Goal: Task Accomplishment & Management: Complete application form

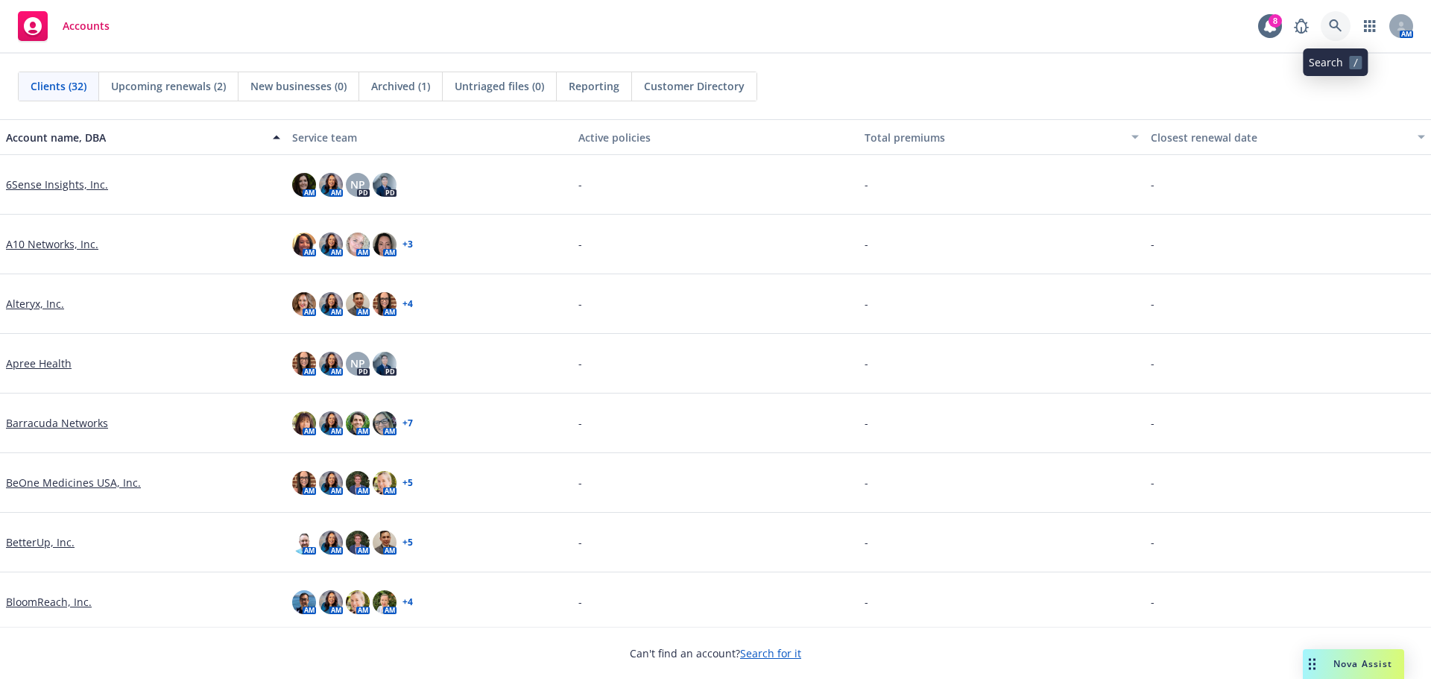
click at [1337, 24] on icon at bounding box center [1335, 25] width 13 height 13
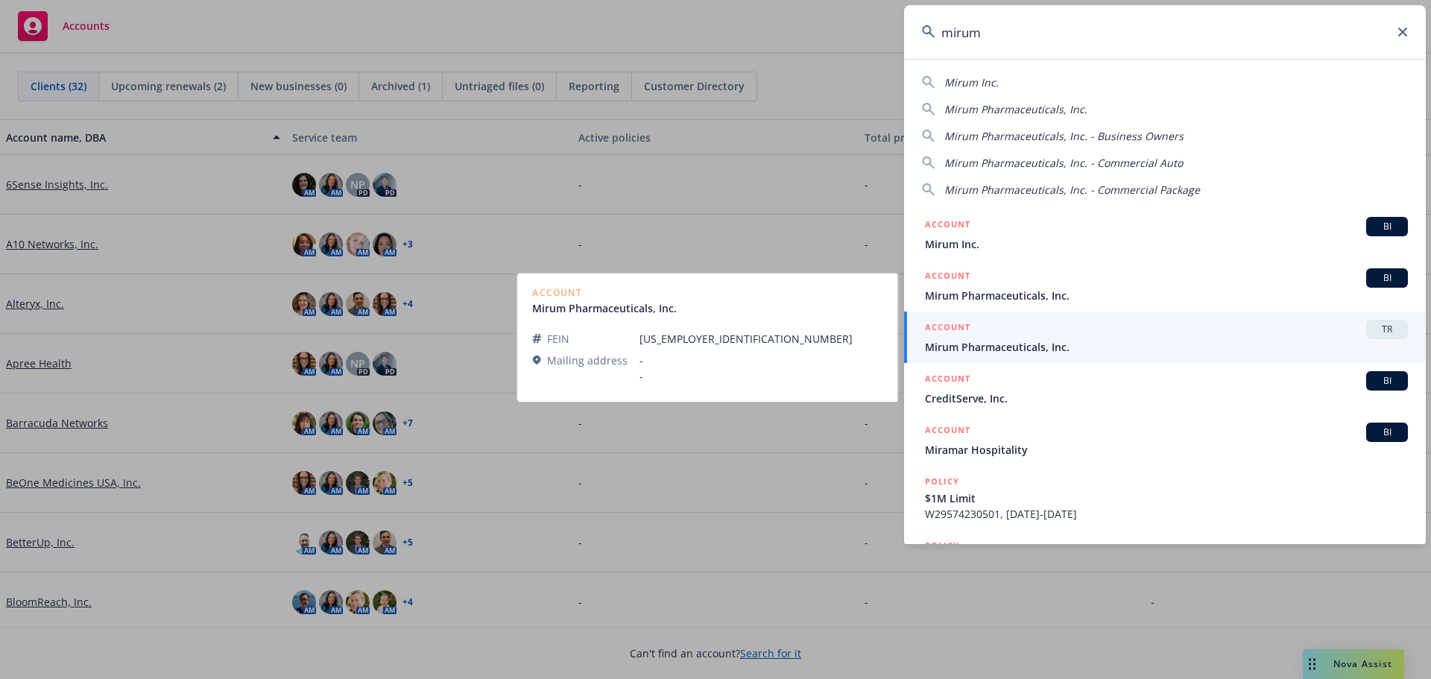
type input "mirum"
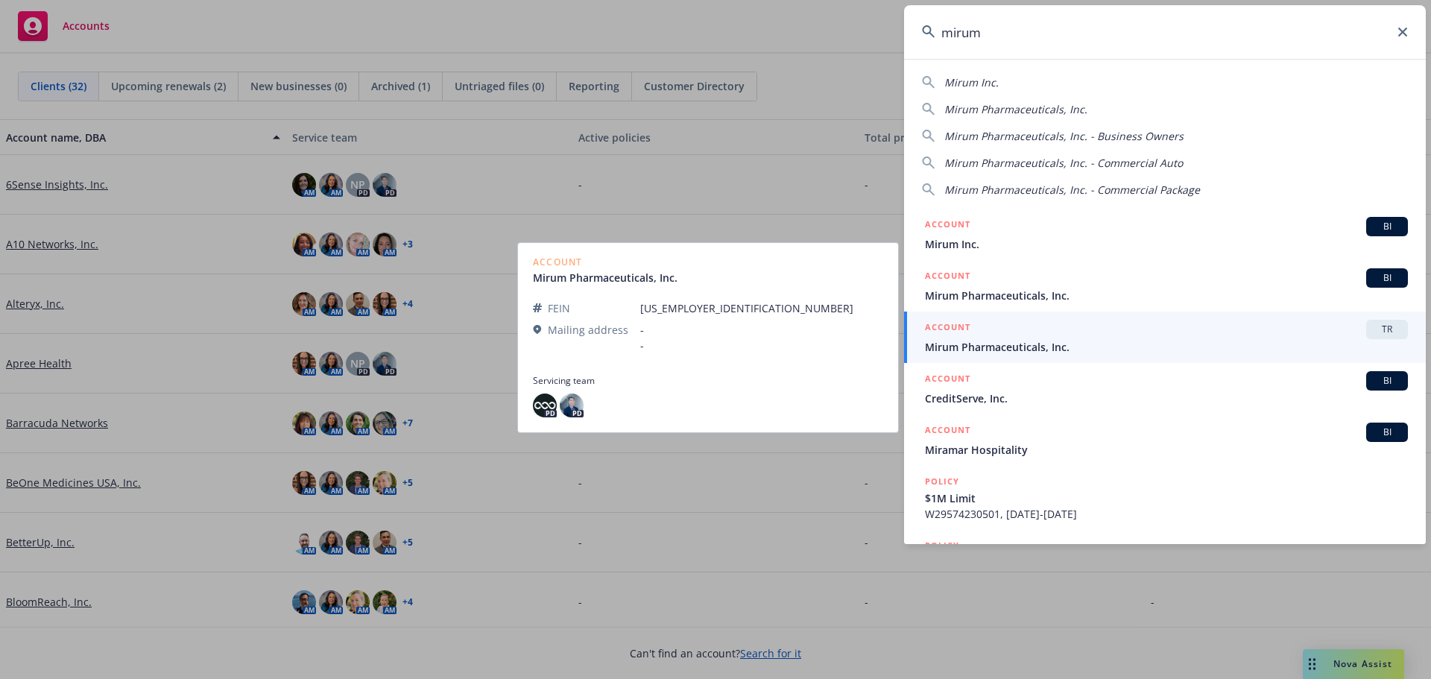
click at [999, 336] on div "ACCOUNT TR" at bounding box center [1166, 329] width 483 height 19
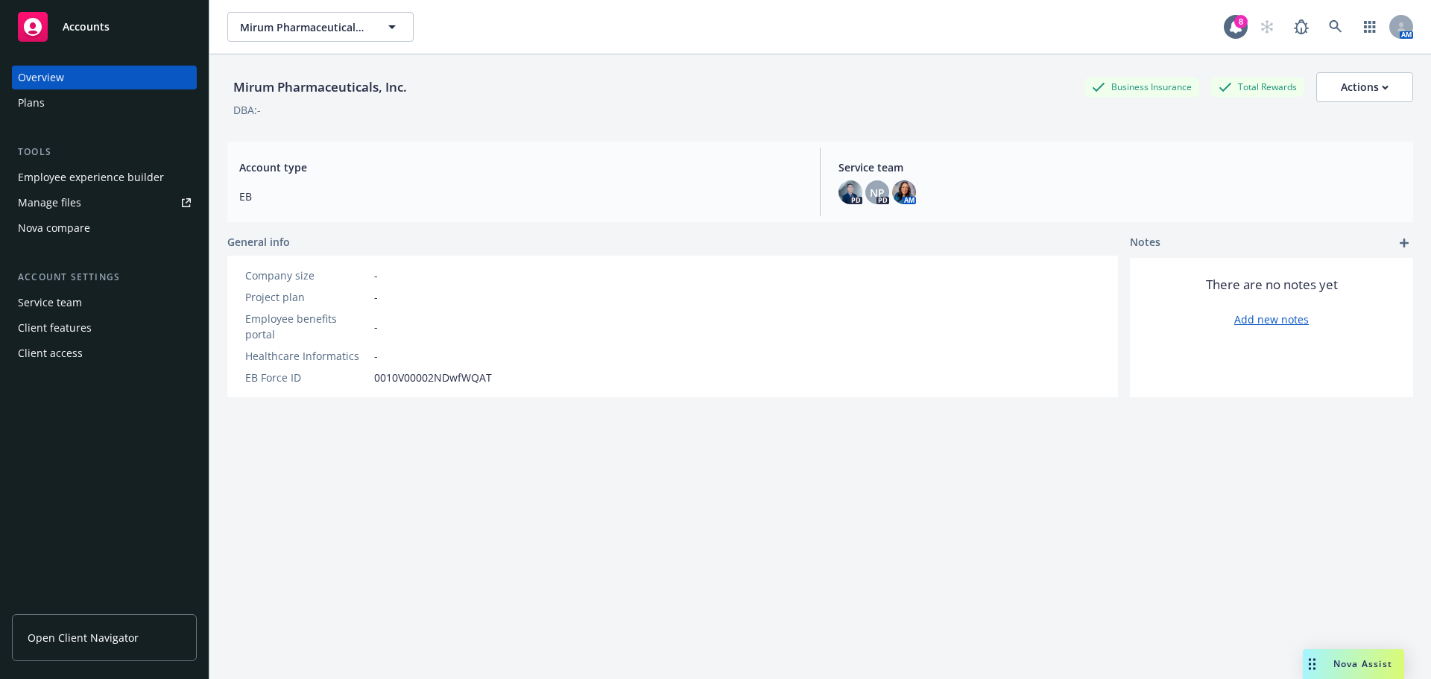
click at [95, 644] on span "Open Client Navigator" at bounding box center [83, 638] width 111 height 16
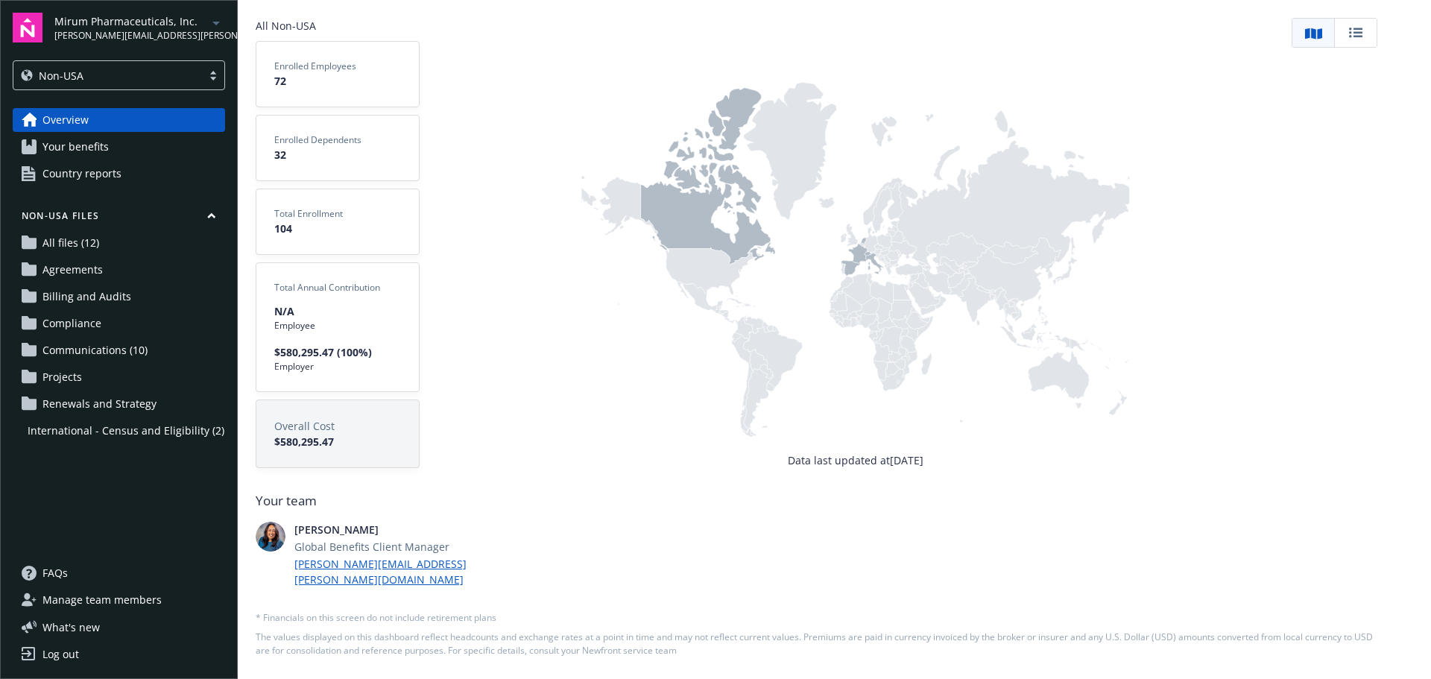
click at [145, 436] on span "International - Census and Eligibility (2)" at bounding box center [126, 431] width 197 height 24
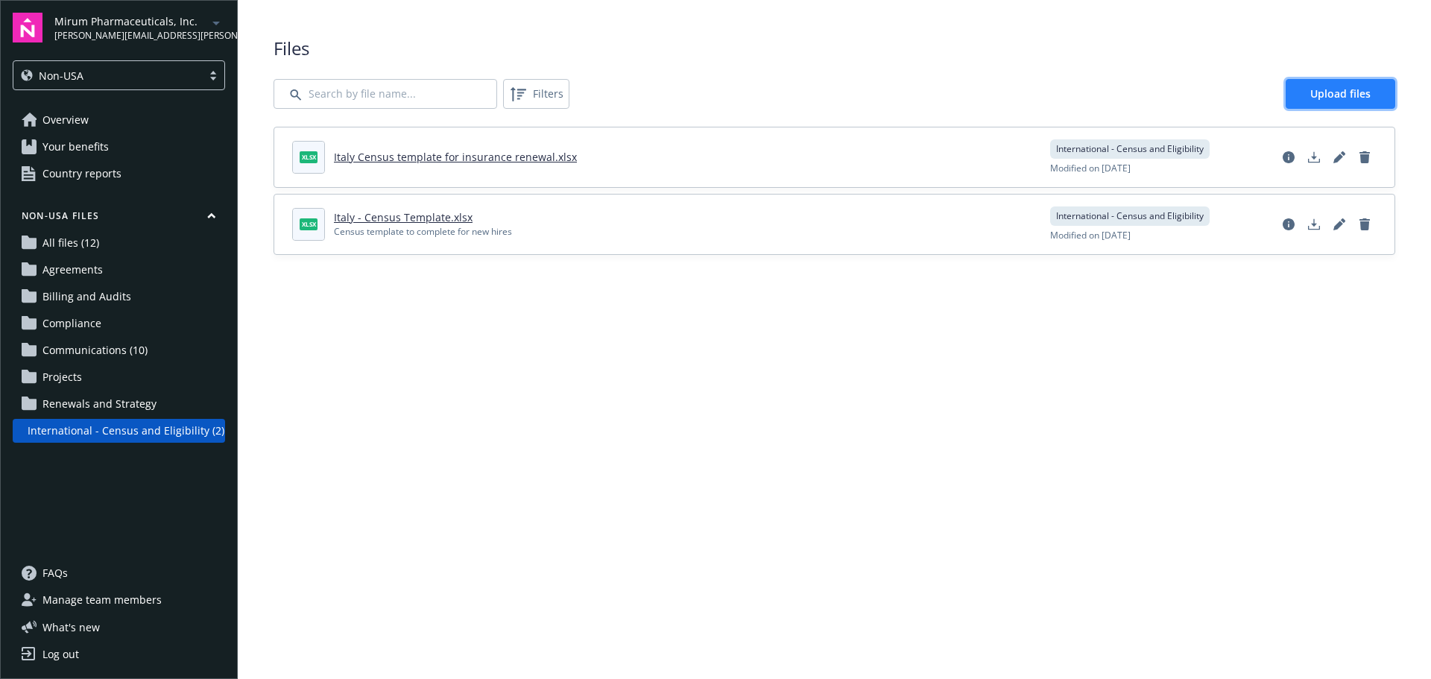
click at [1356, 91] on span "Upload files" at bounding box center [1340, 93] width 60 height 14
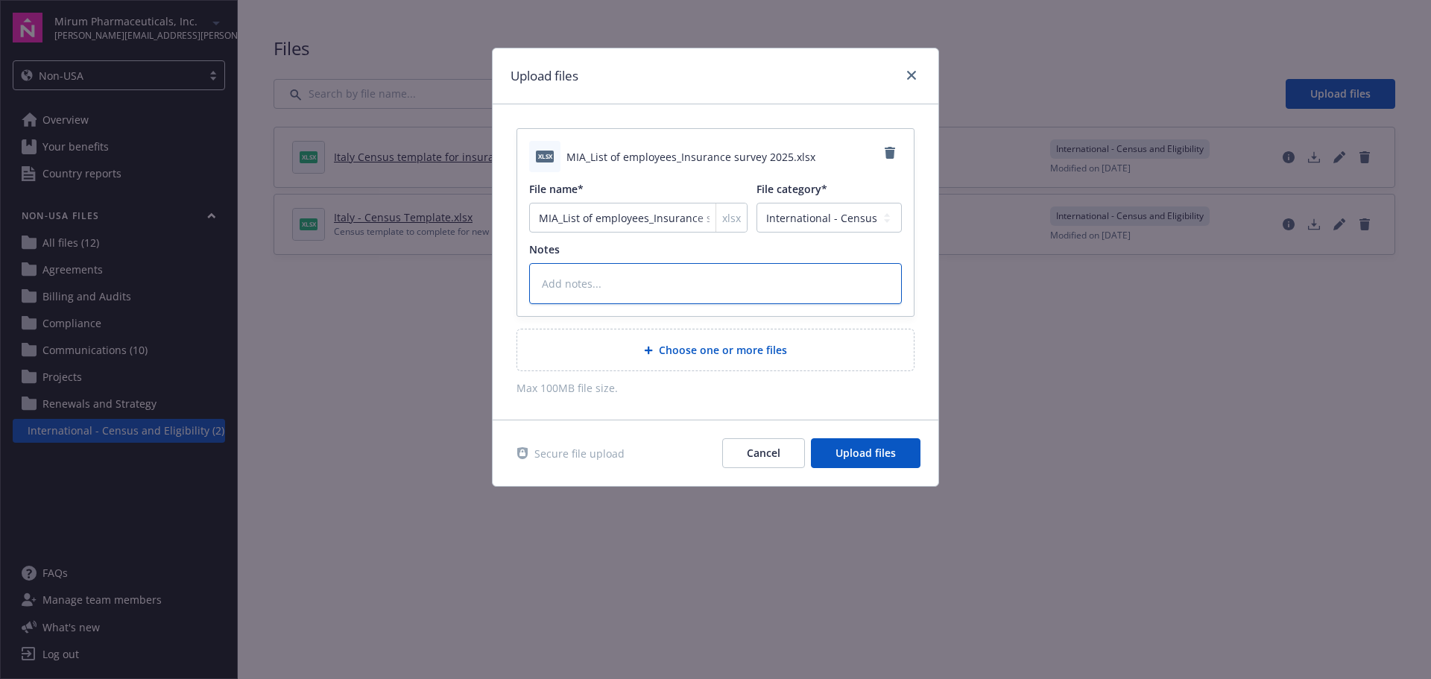
click at [596, 282] on textarea at bounding box center [715, 283] width 373 height 41
click at [597, 218] on input "MIA_List of employees_Insurance survey 2025" at bounding box center [638, 218] width 218 height 30
type textarea "x"
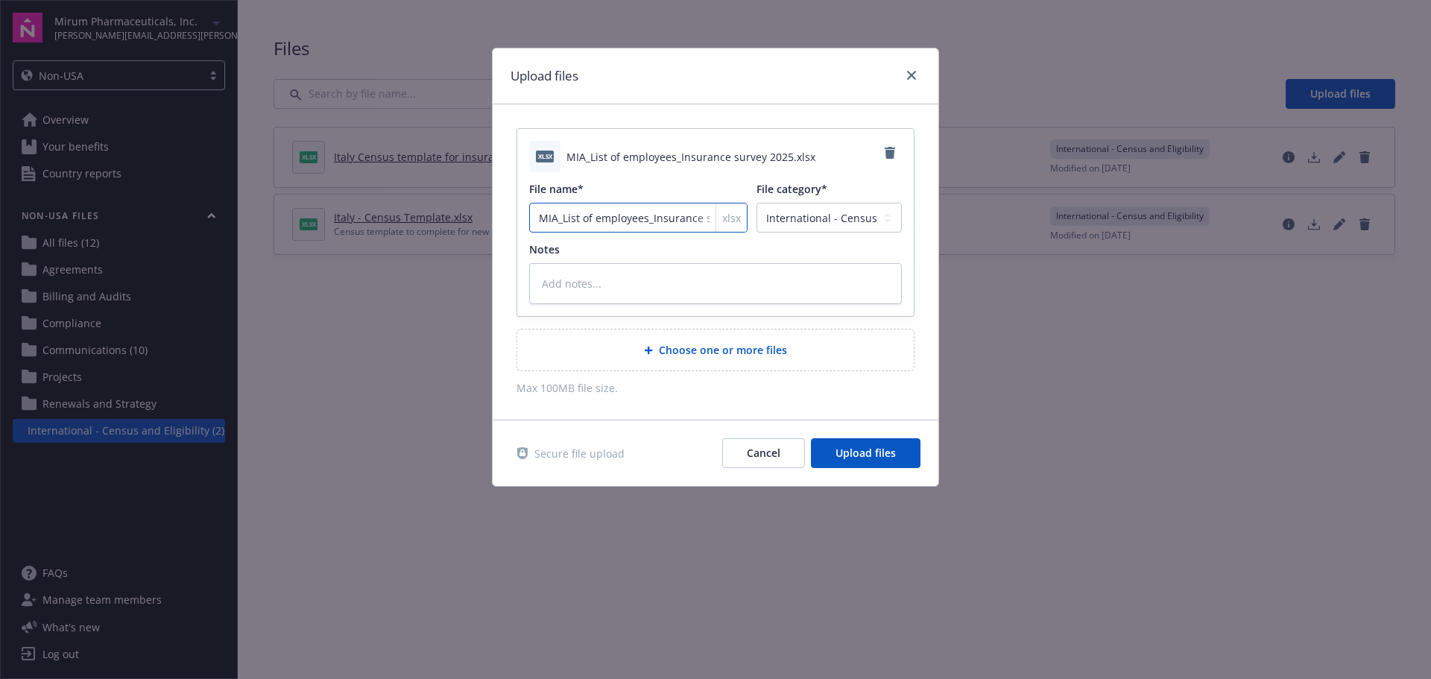
type input "F"
type textarea "x"
type input "Fr"
type textarea "x"
type input "Frn"
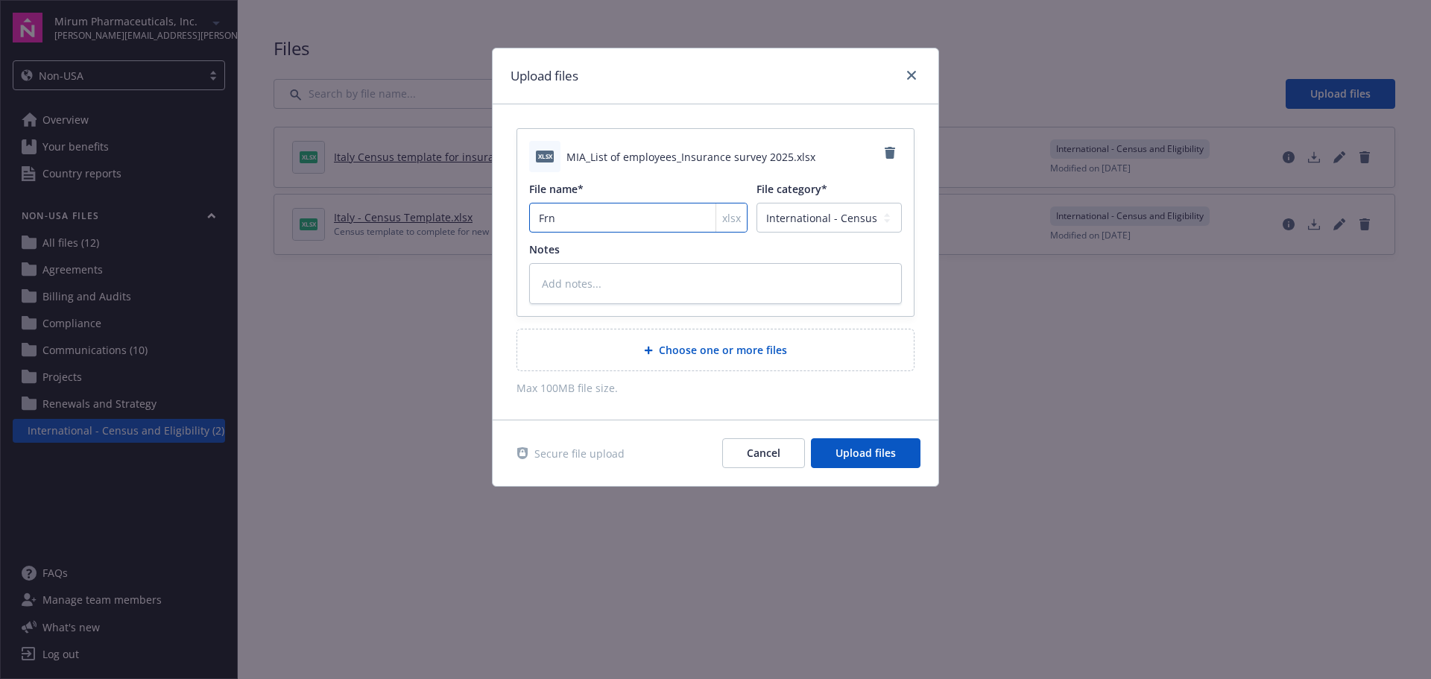
type textarea "x"
type input "Fr"
type textarea "x"
type input "Fra"
type textarea "x"
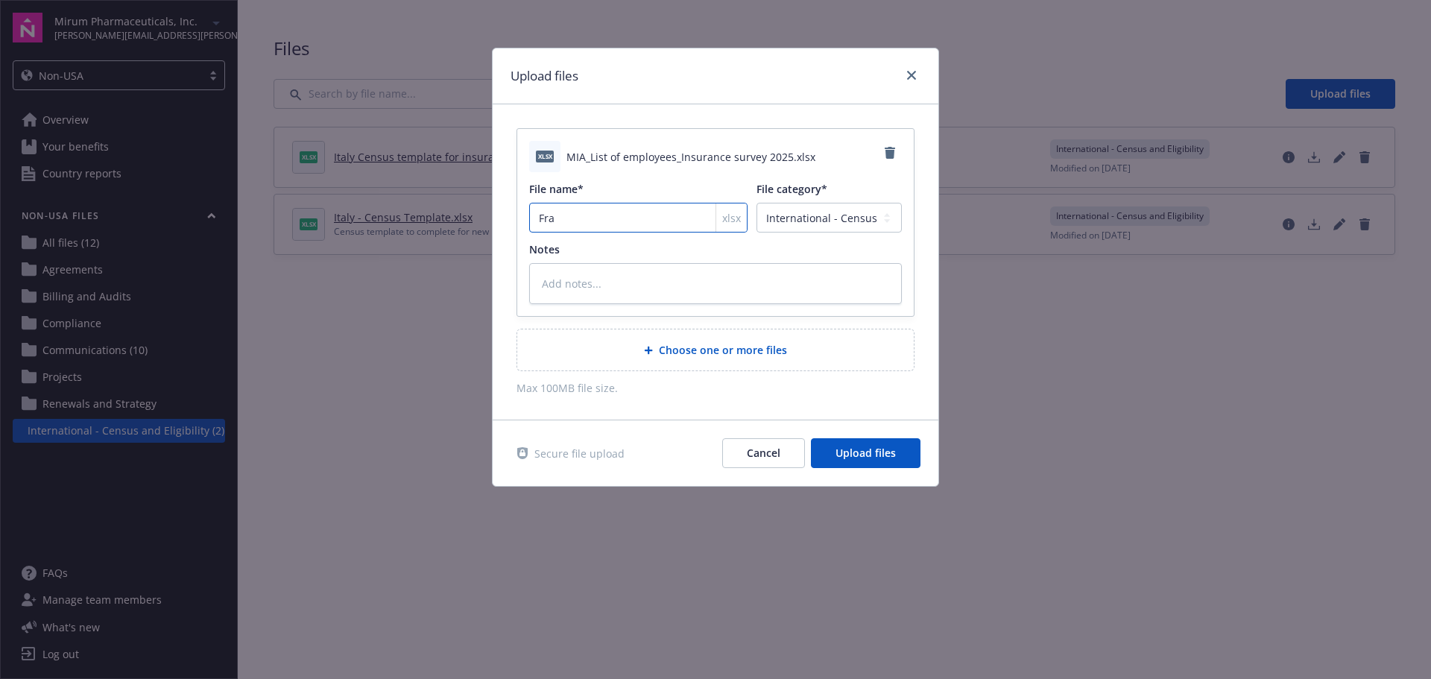
type input "[PERSON_NAME]"
type textarea "x"
type input "Franc"
type textarea "x"
type input "[GEOGRAPHIC_DATA]"
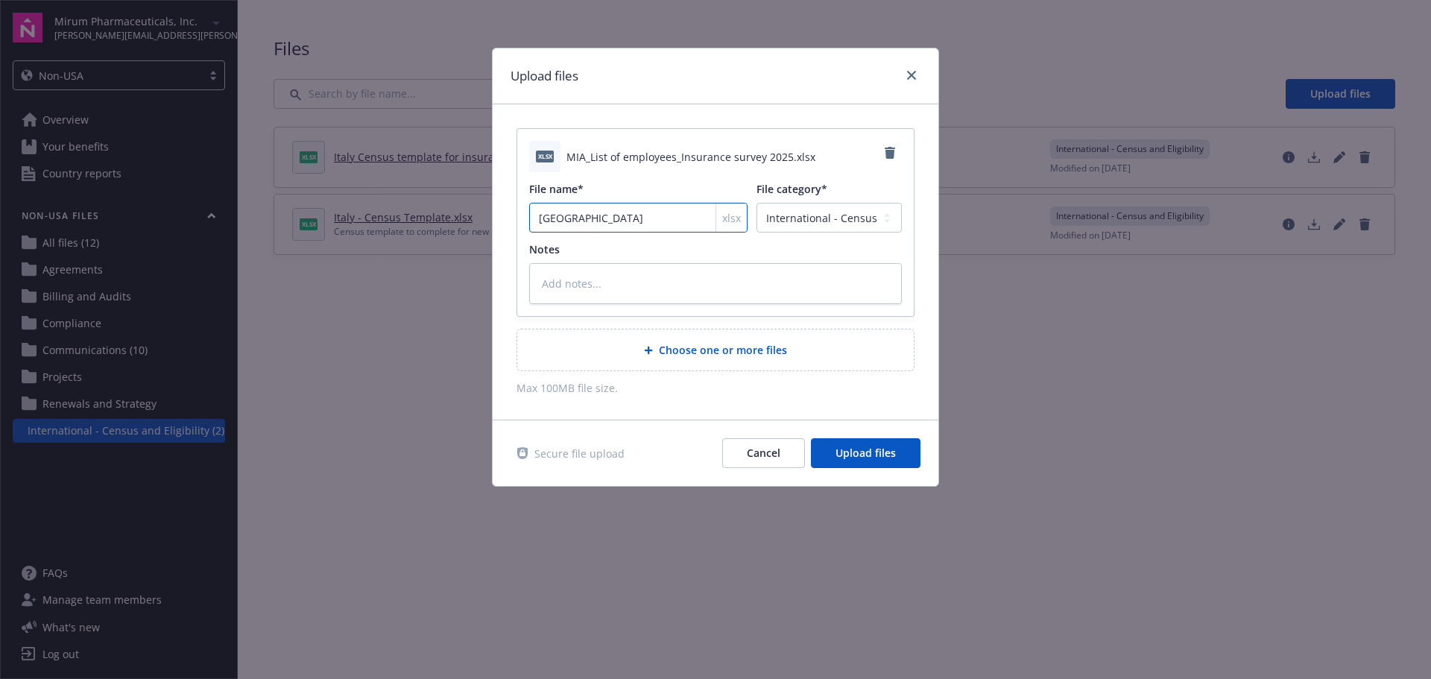
type textarea "x"
type input "[GEOGRAPHIC_DATA]"
type textarea "x"
type input "France C"
type textarea "x"
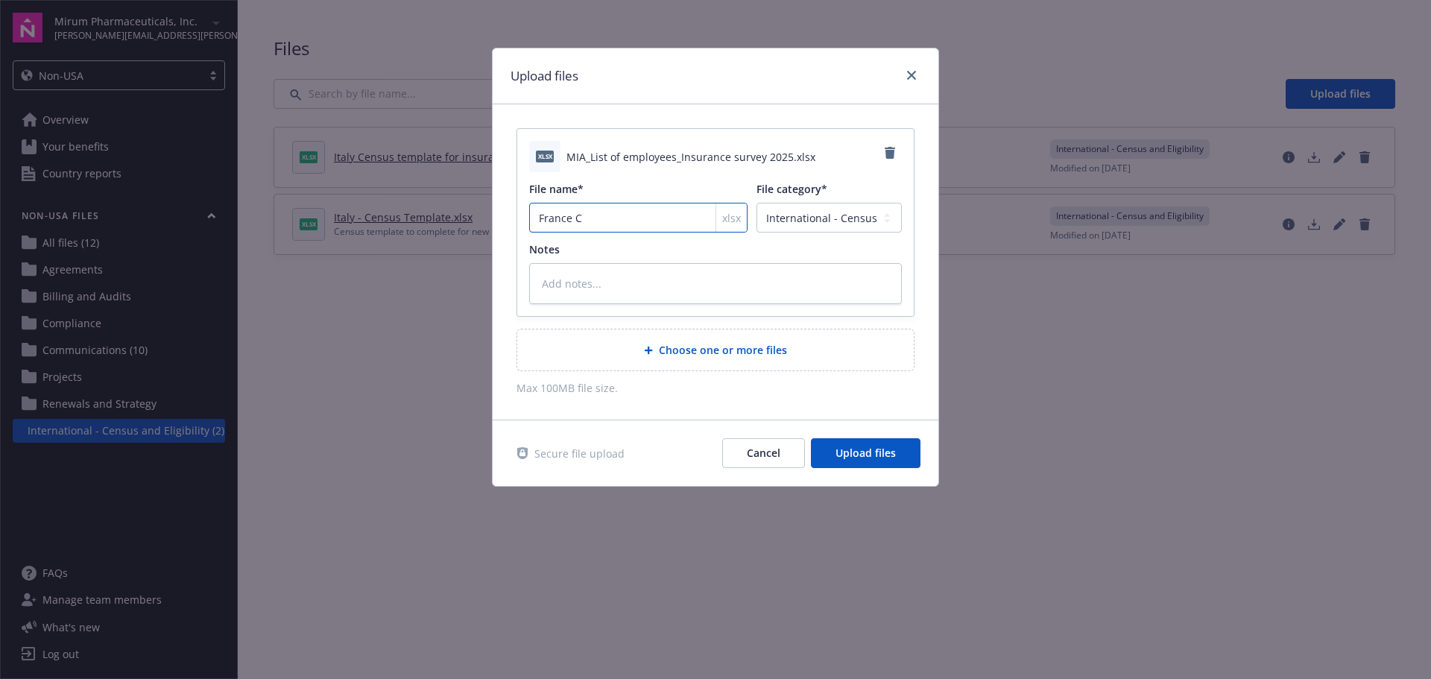
type input "France Ce"
type textarea "x"
type input "France Cen"
type textarea "x"
type input "France Cens"
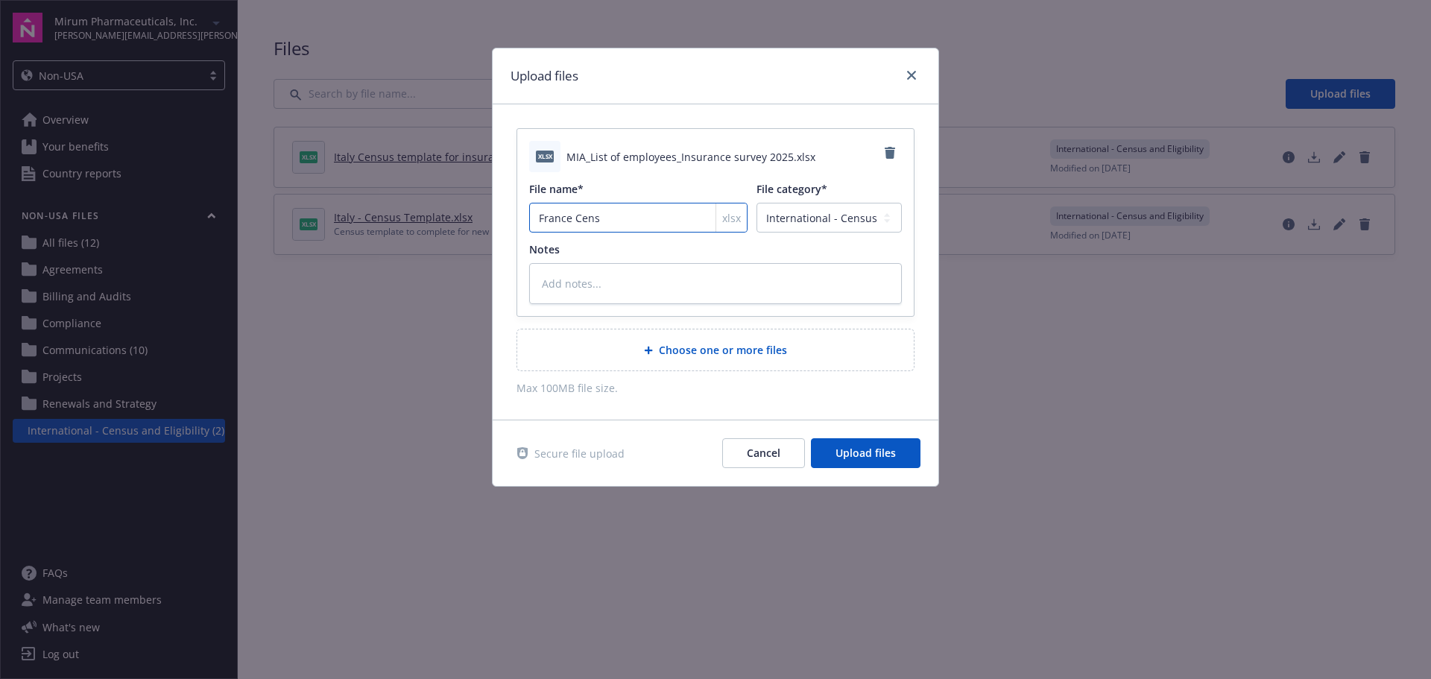
type textarea "x"
type input "France Censu"
type textarea "x"
type input "France Census"
type textarea "x"
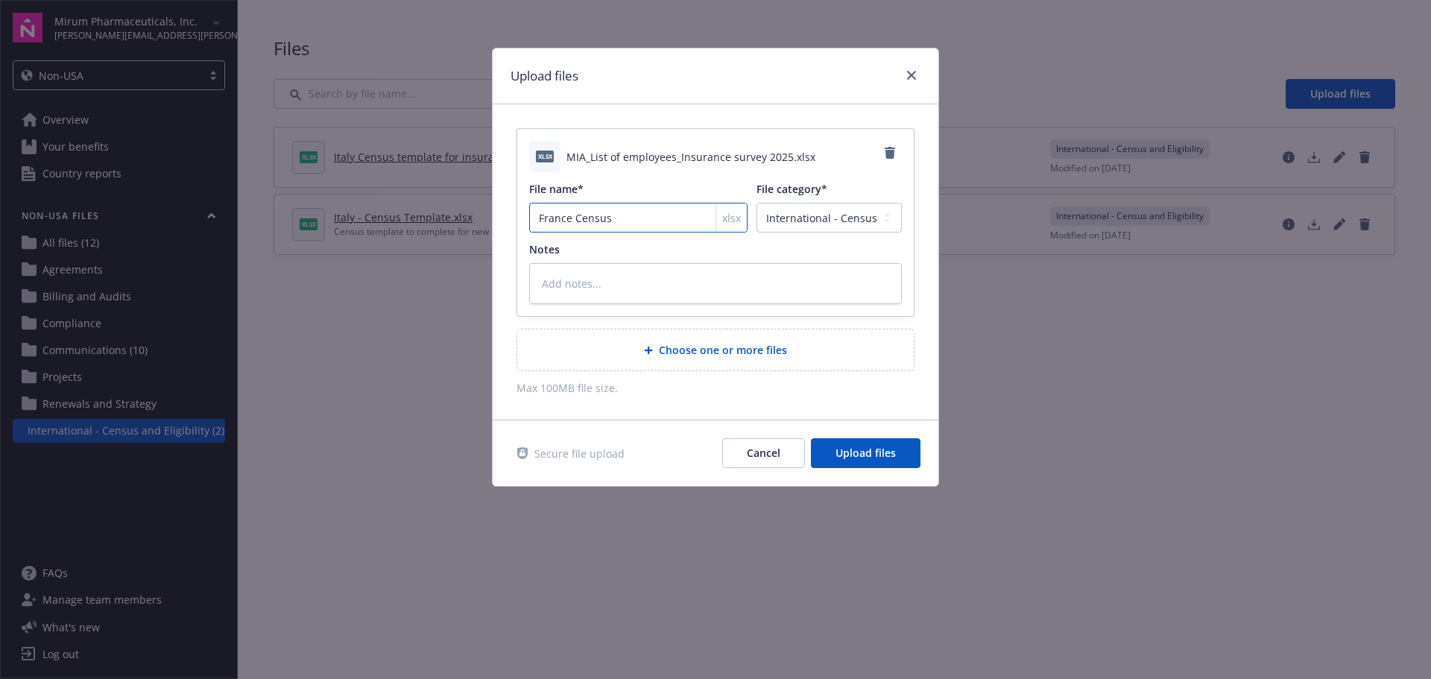
type input "France Census"
type textarea "x"
type input "France Census T"
type textarea "x"
type input "France Census Te"
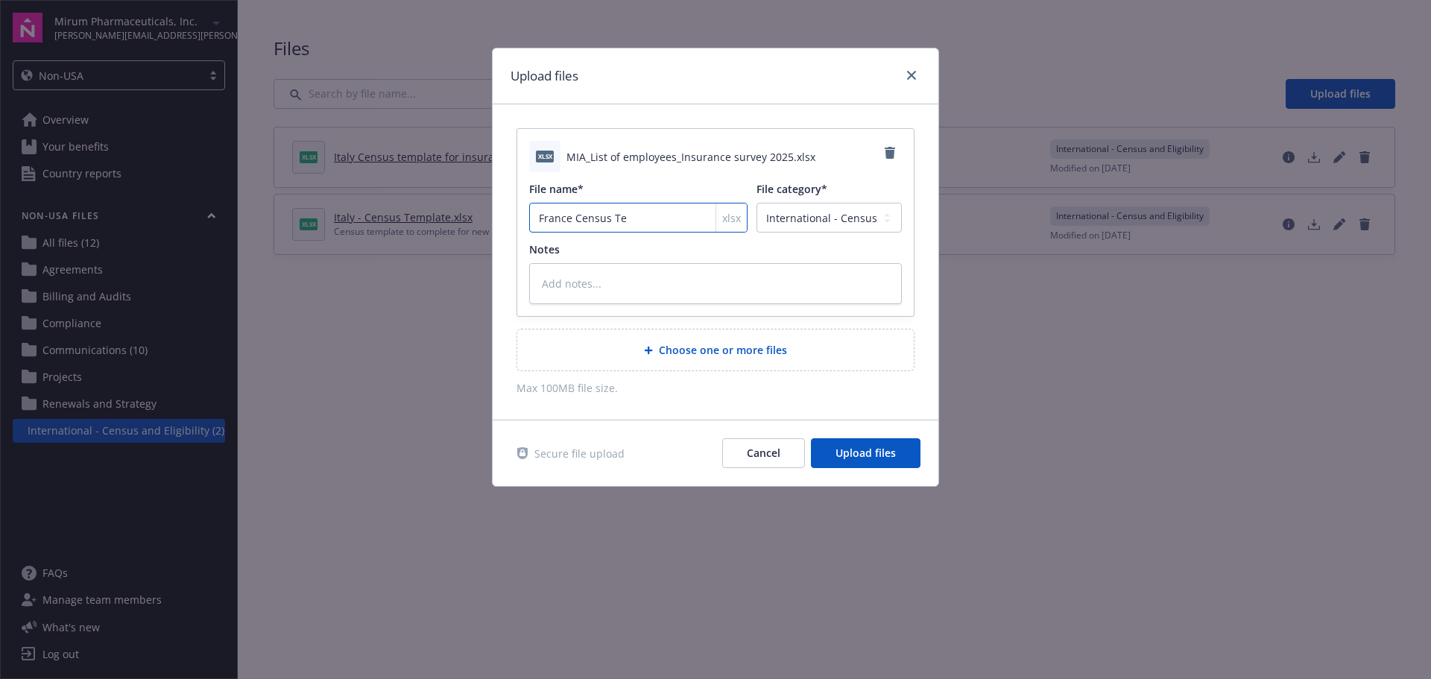
type textarea "x"
type input "France Census Tem"
type textarea "x"
type input "France Census Temp"
type textarea "x"
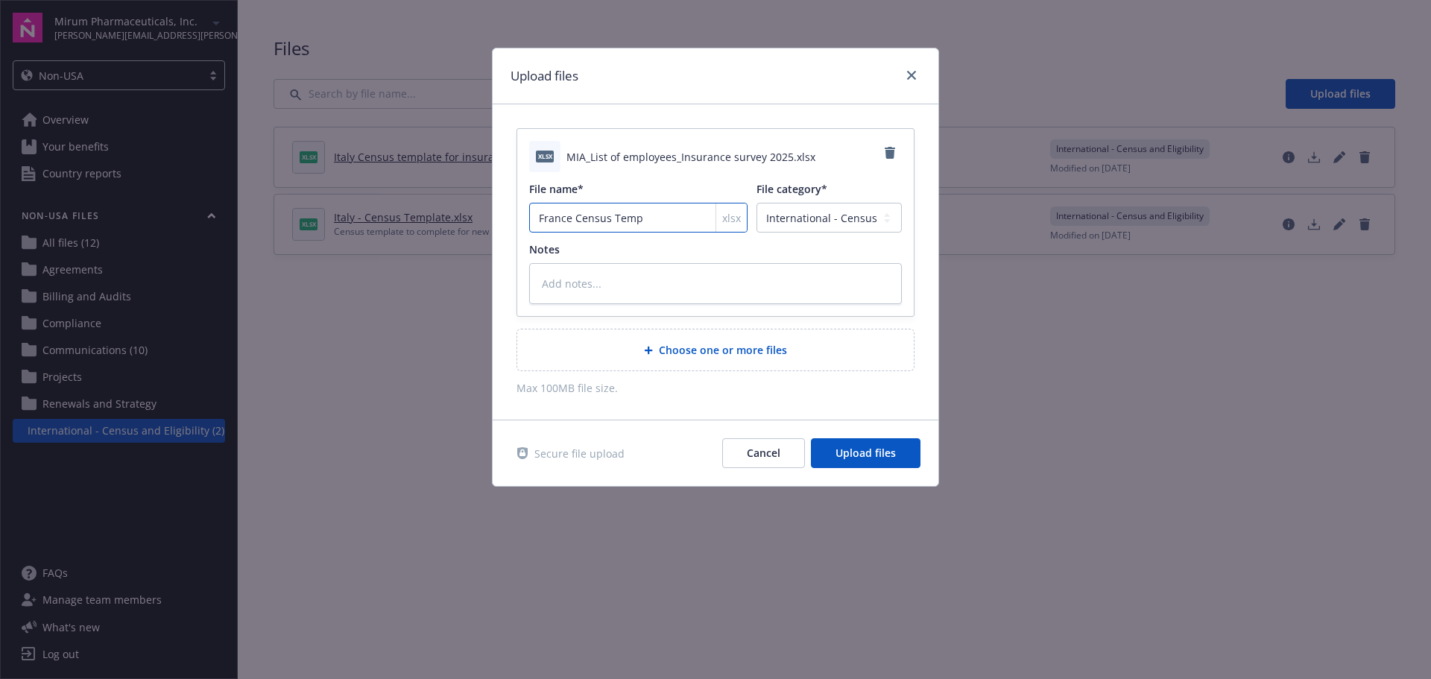
type input "France Census Templ"
type textarea "x"
type input "France Census Templa"
type textarea "x"
type input "France Census Templat"
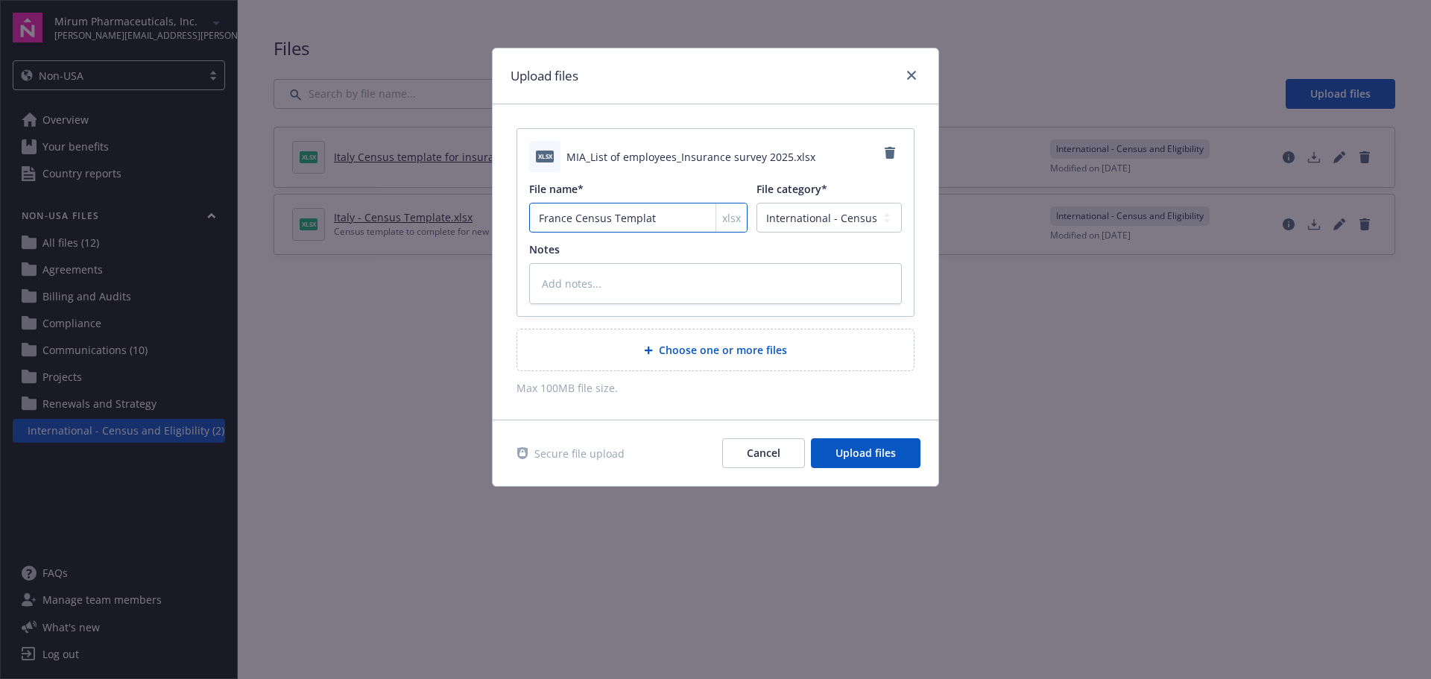
type textarea "x"
type input "France Census Template"
click at [583, 277] on textarea at bounding box center [715, 283] width 373 height 41
type textarea "x"
type textarea "C"
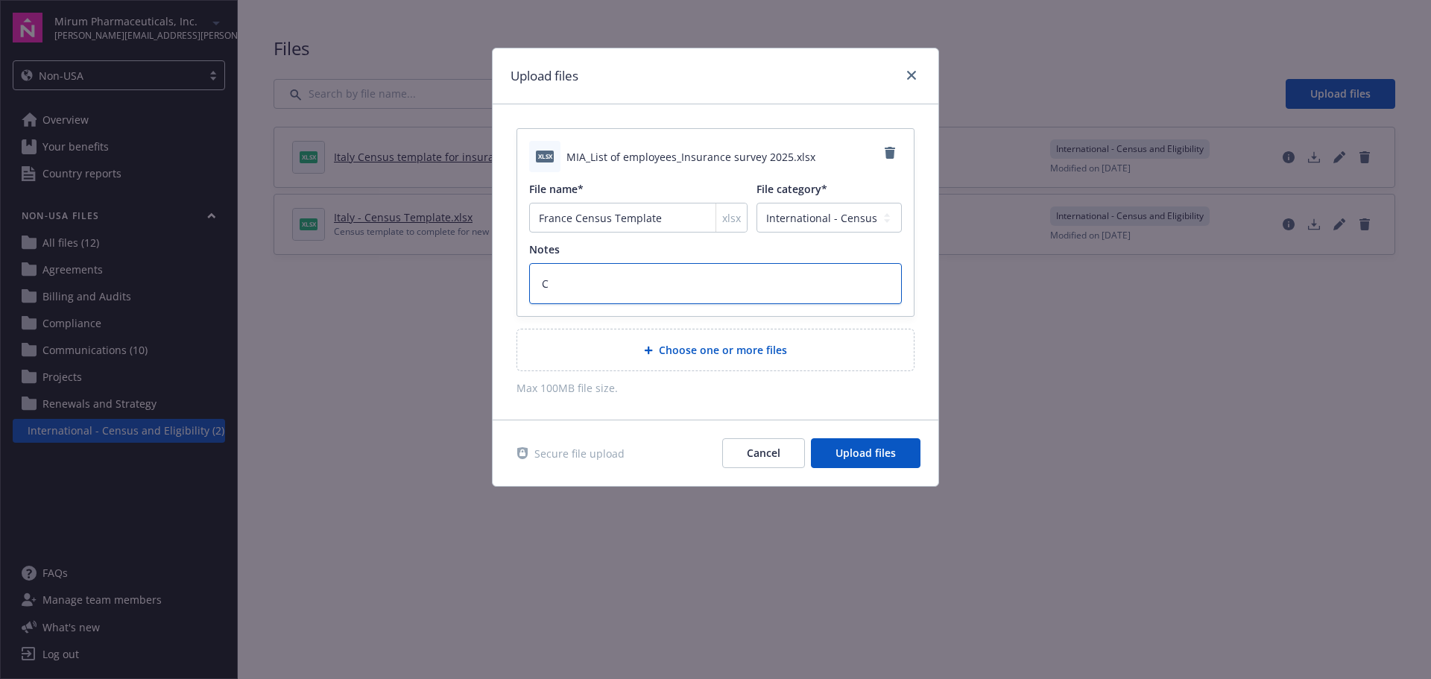
type textarea "x"
type textarea "Ce"
type textarea "x"
type textarea "Cen"
type textarea "x"
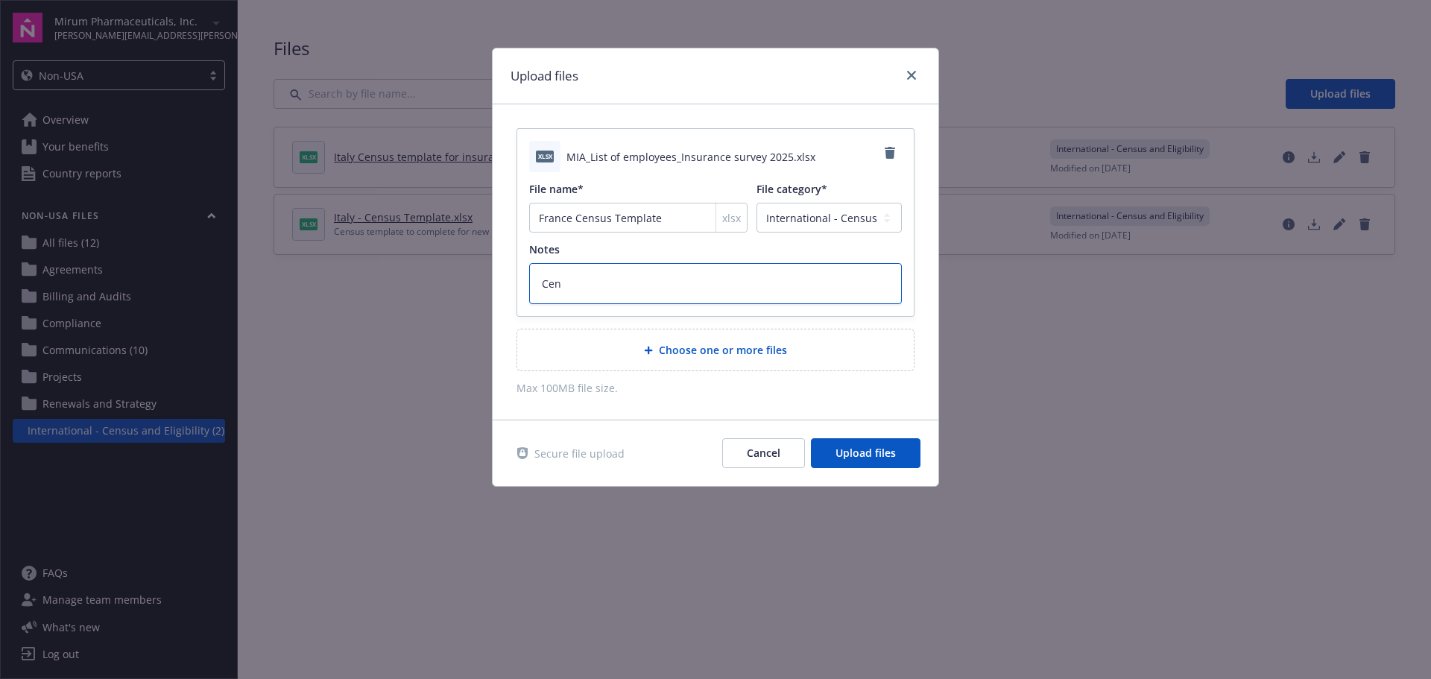
type textarea "Cens"
type textarea "x"
type textarea "Censu"
type textarea "x"
type textarea "Census"
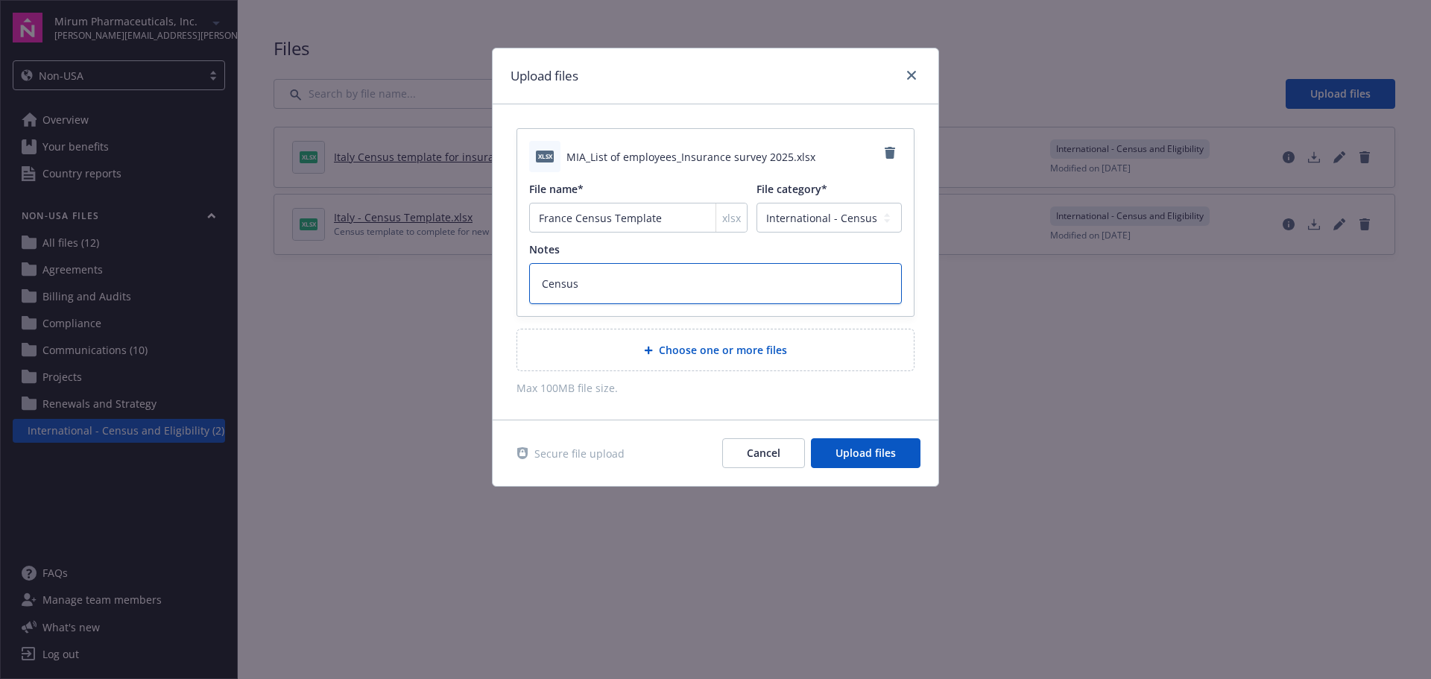
type textarea "x"
type textarea "Census"
type textarea "x"
type textarea "Census t"
type textarea "x"
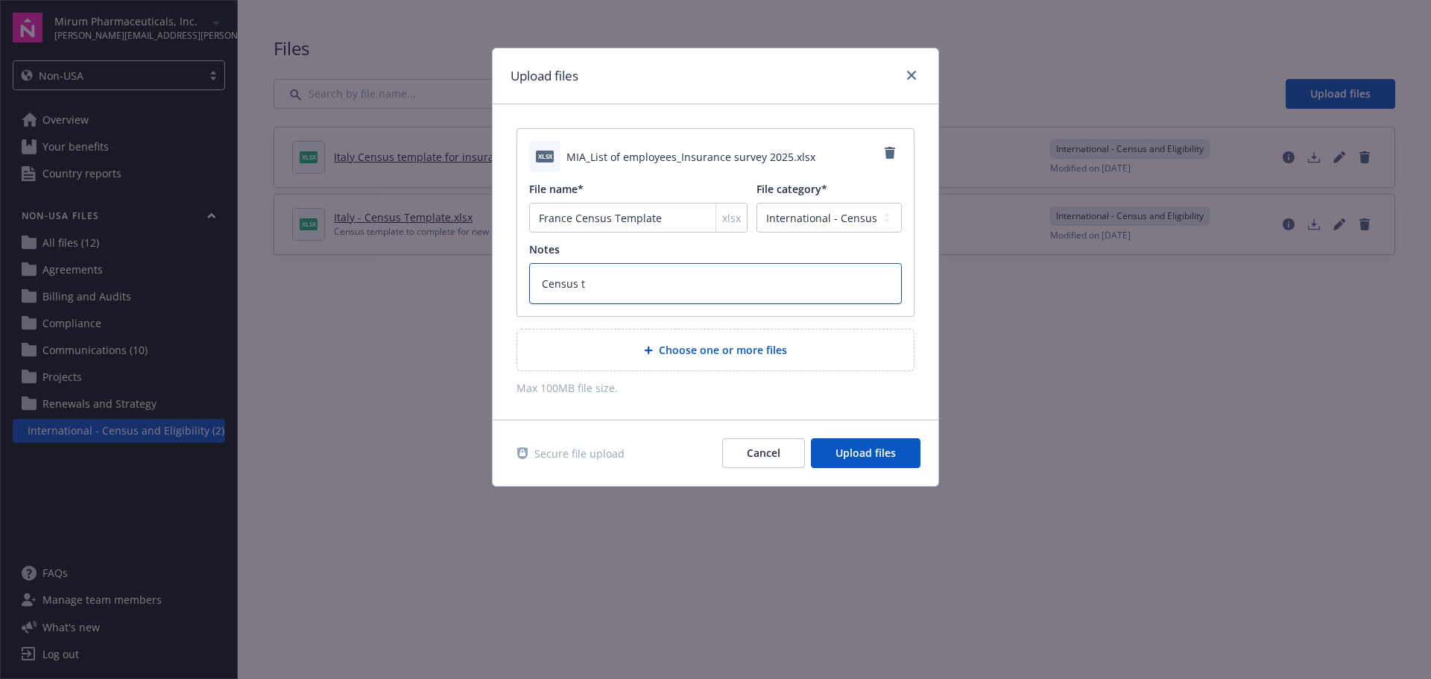
type textarea "Census te"
type textarea "x"
type textarea "Census tem"
type textarea "x"
type textarea "Census temp"
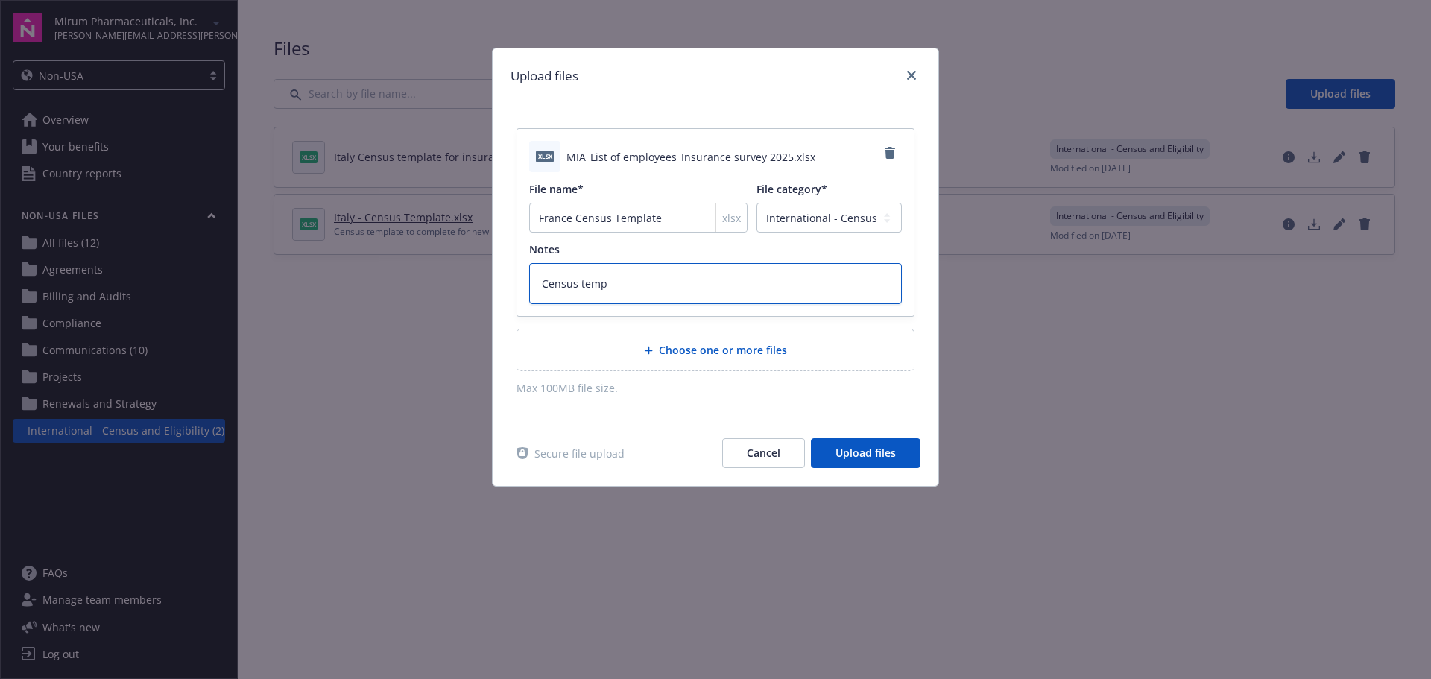
type textarea "x"
type textarea "Census templ"
type textarea "x"
type textarea "Census templa"
type textarea "x"
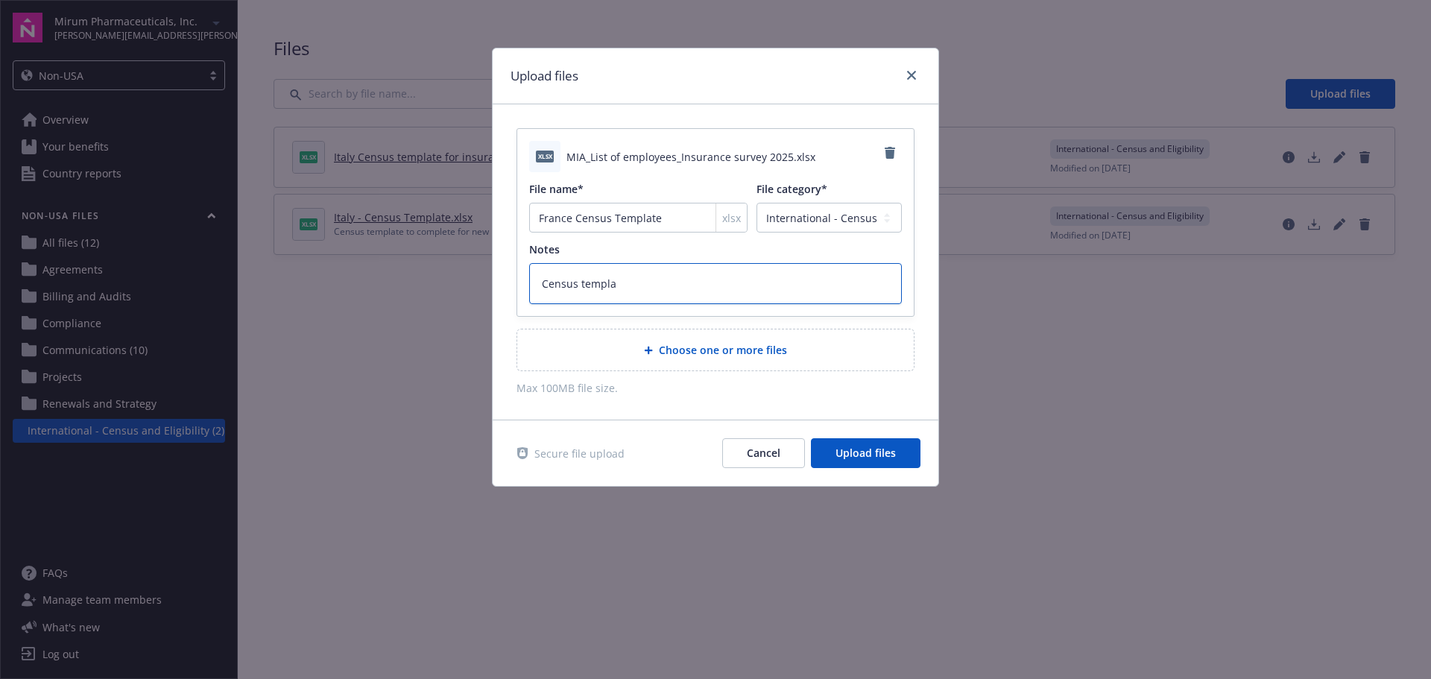
type textarea "Census templat"
type textarea "x"
type textarea "Census template"
type textarea "x"
type textarea "Census template"
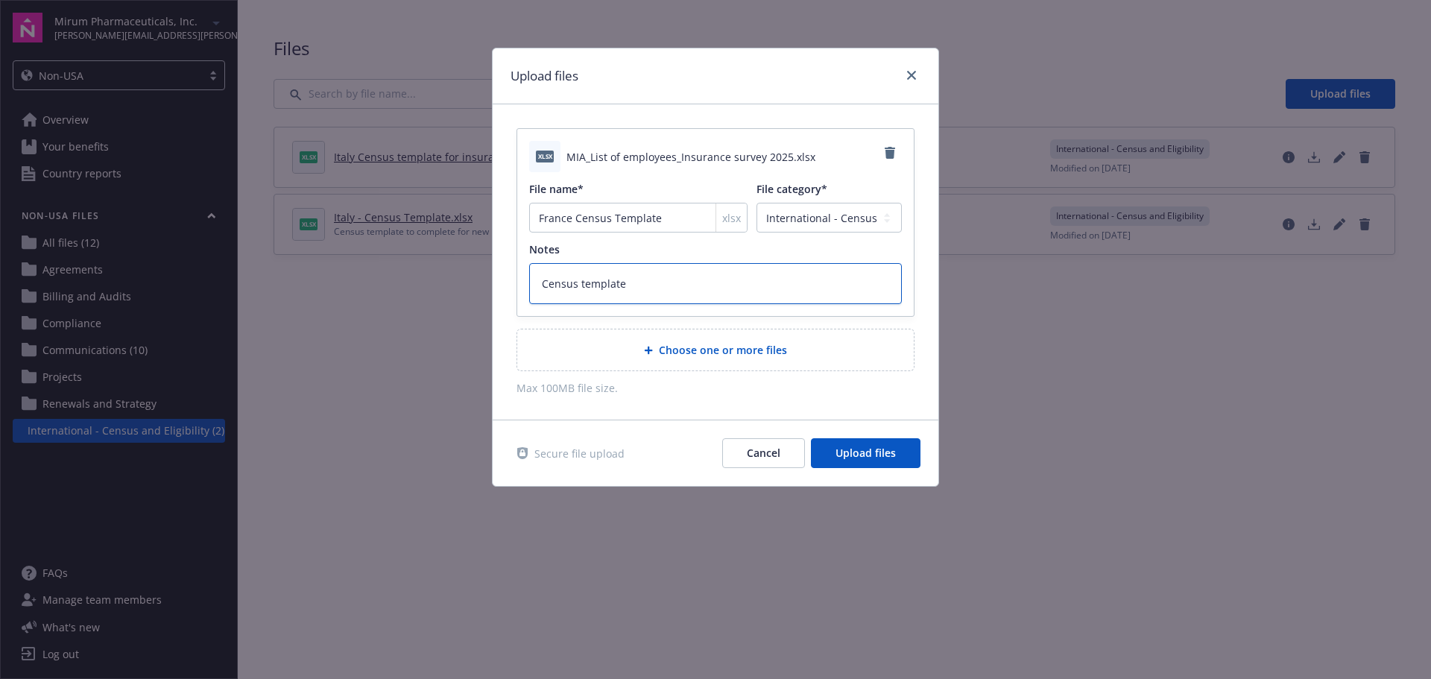
type textarea "x"
type textarea "Census template t"
type textarea "x"
type textarea "Census template to"
type textarea "x"
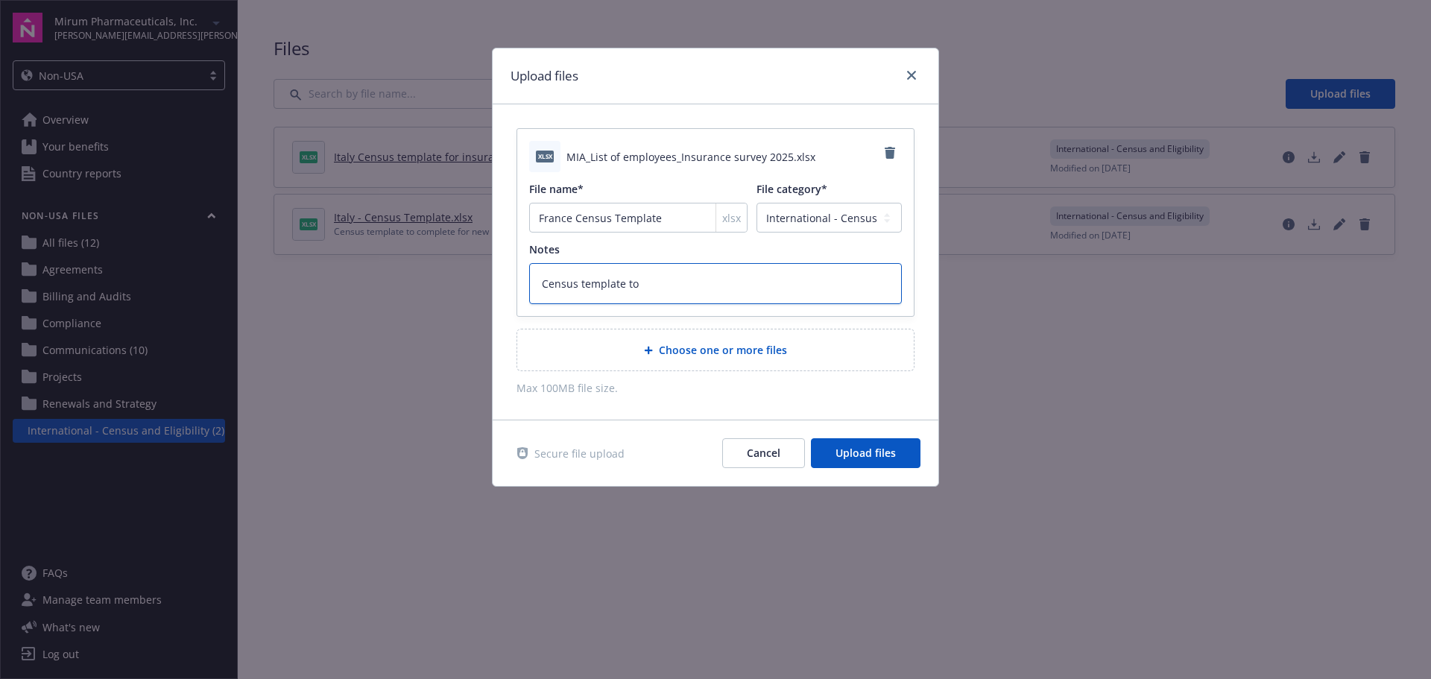
type textarea "Census template to"
type textarea "x"
type textarea "Census template to c"
type textarea "x"
type textarea "Census template to co"
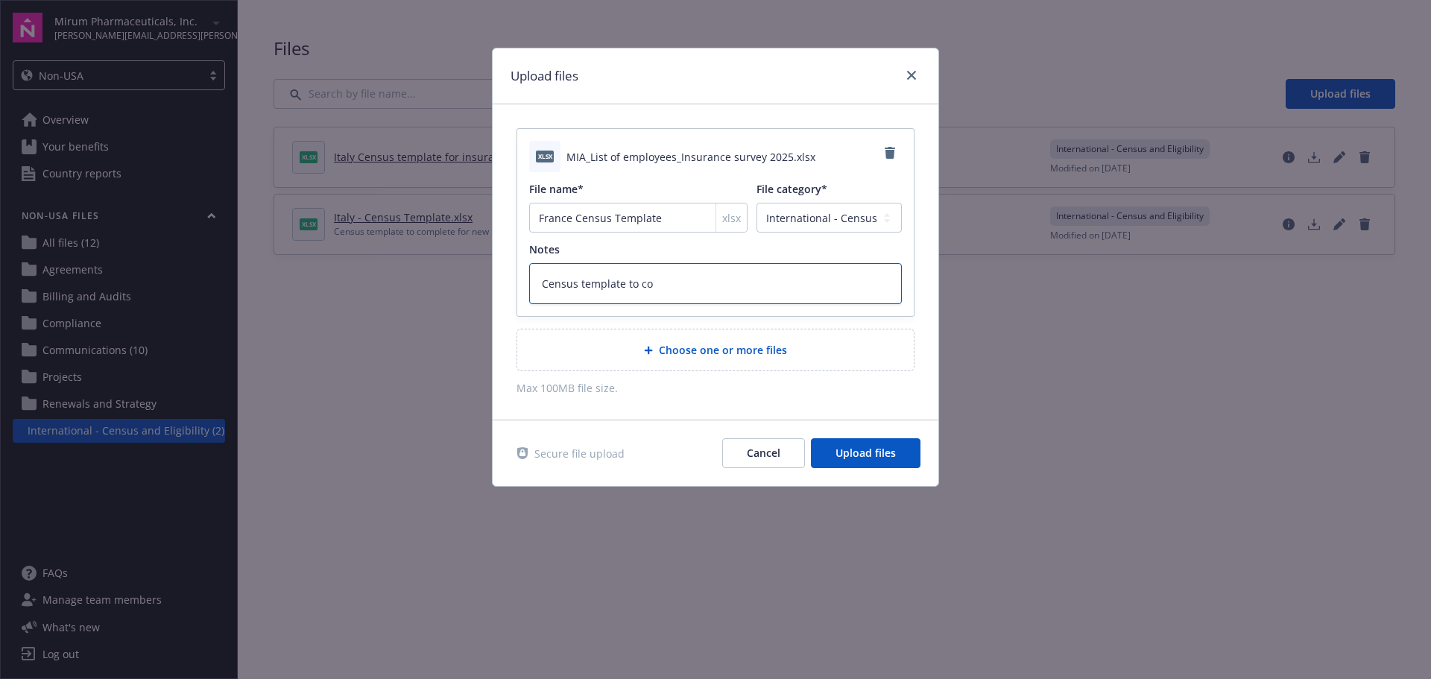
type textarea "x"
type textarea "Census template to com"
type textarea "x"
type textarea "Census template to comp"
type textarea "x"
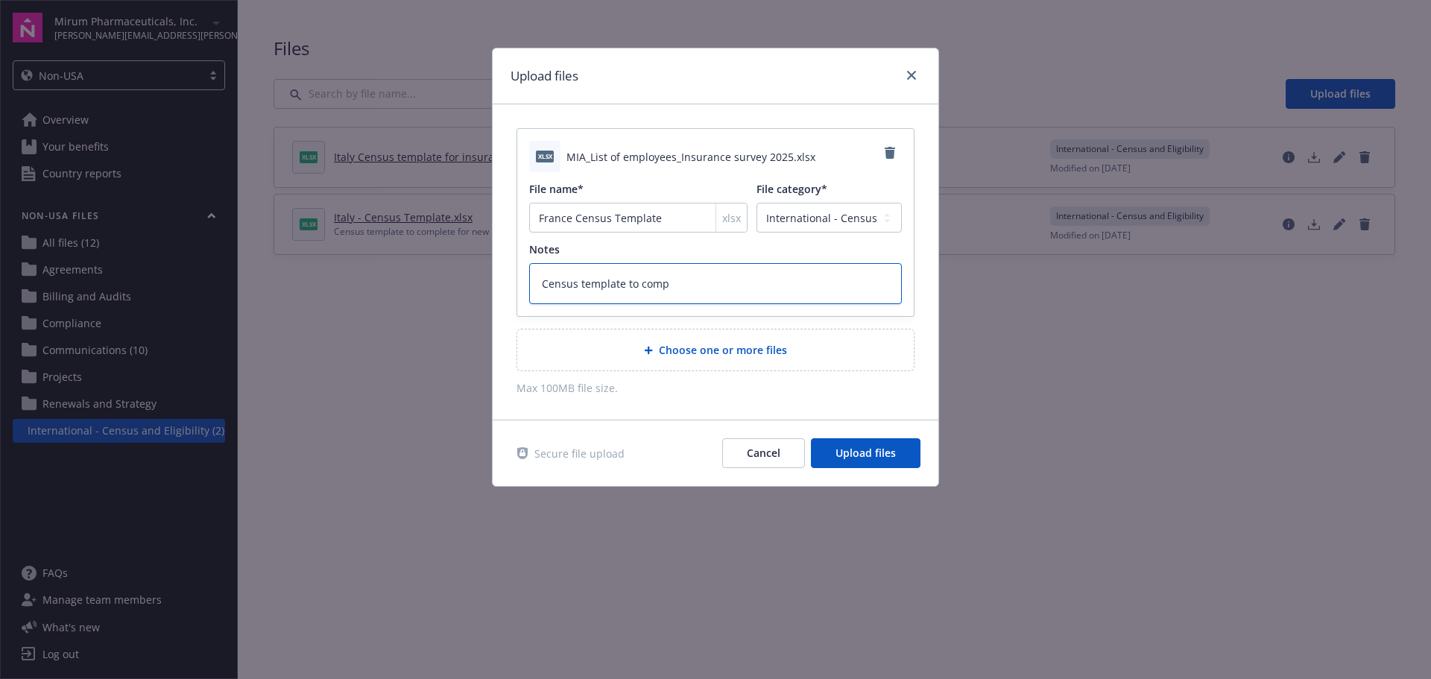
type textarea "Census template to compl"
type textarea "x"
type textarea "Census template to comple"
type textarea "x"
type textarea "Census template to complet"
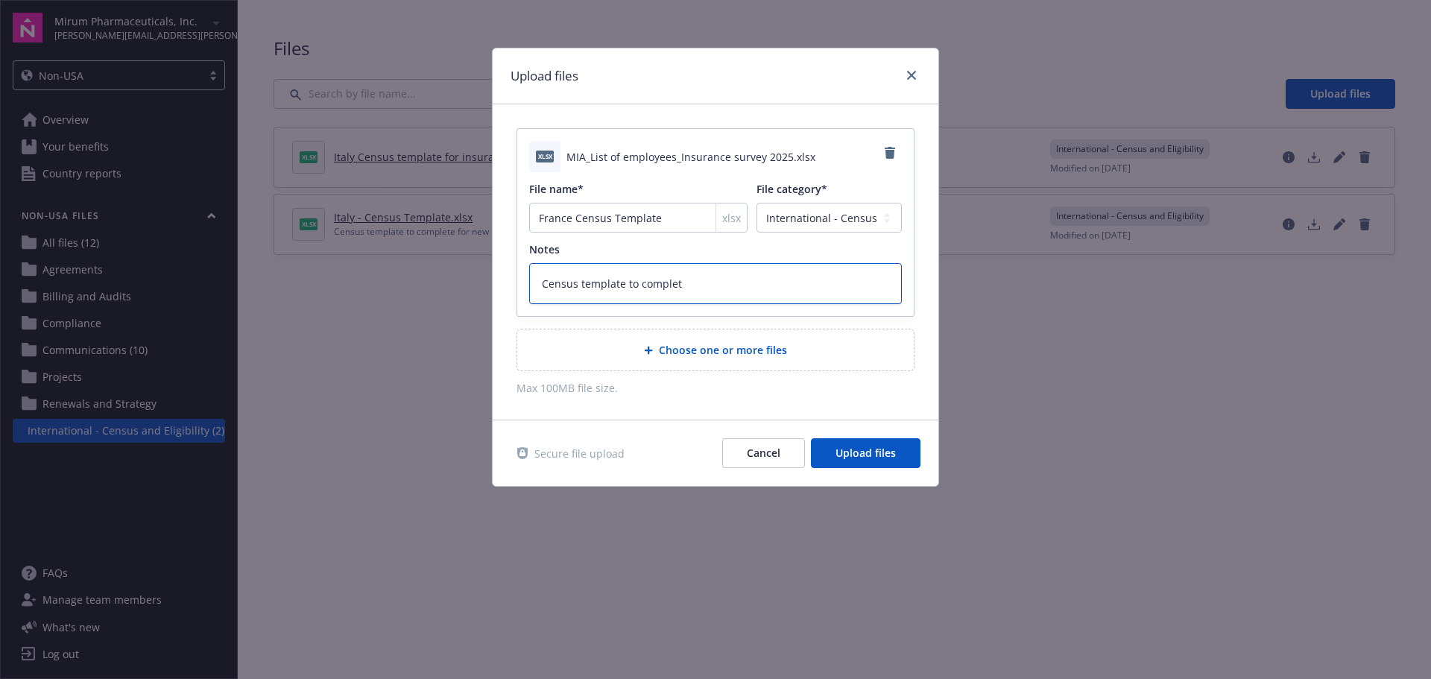
type textarea "x"
type textarea "Census template to complete"
type textarea "x"
type textarea "Census template to complete"
type textarea "x"
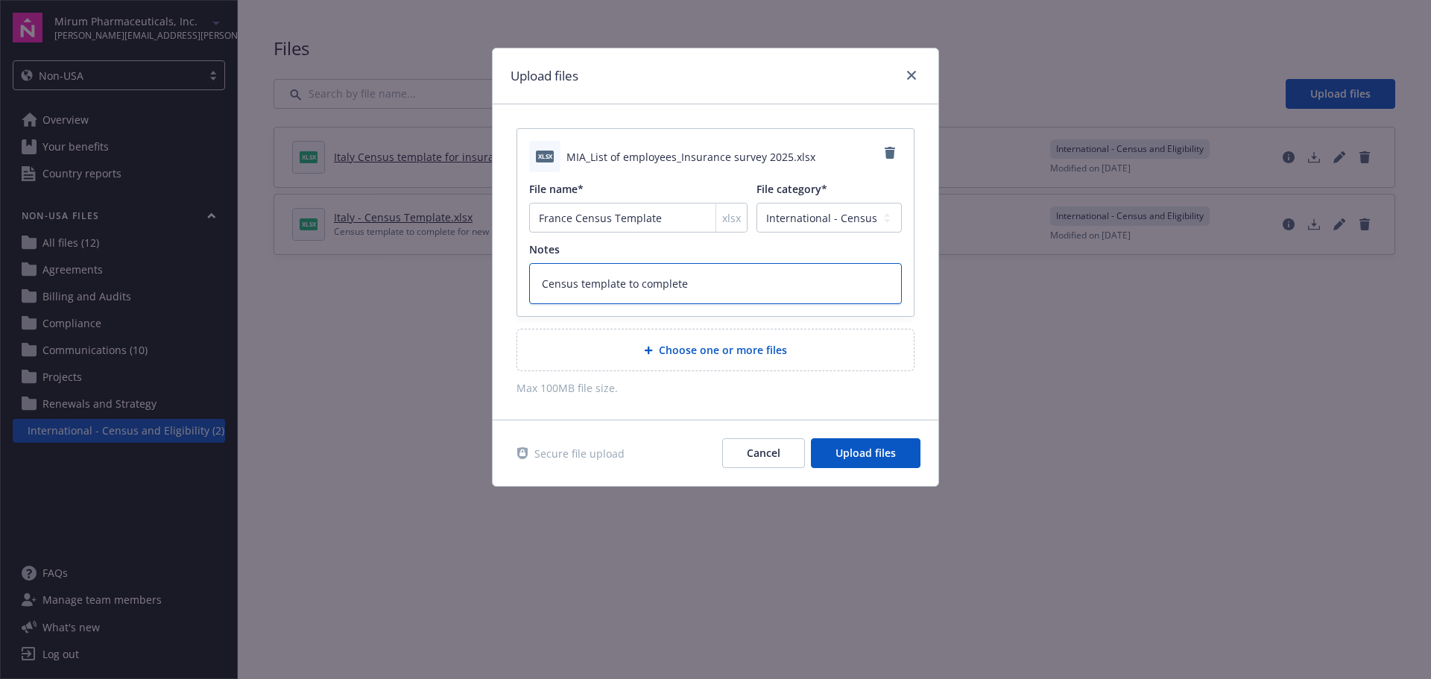
type textarea "Census template to complete f"
type textarea "x"
type textarea "Census template to complete fo"
type textarea "x"
type textarea "Census template to complete for"
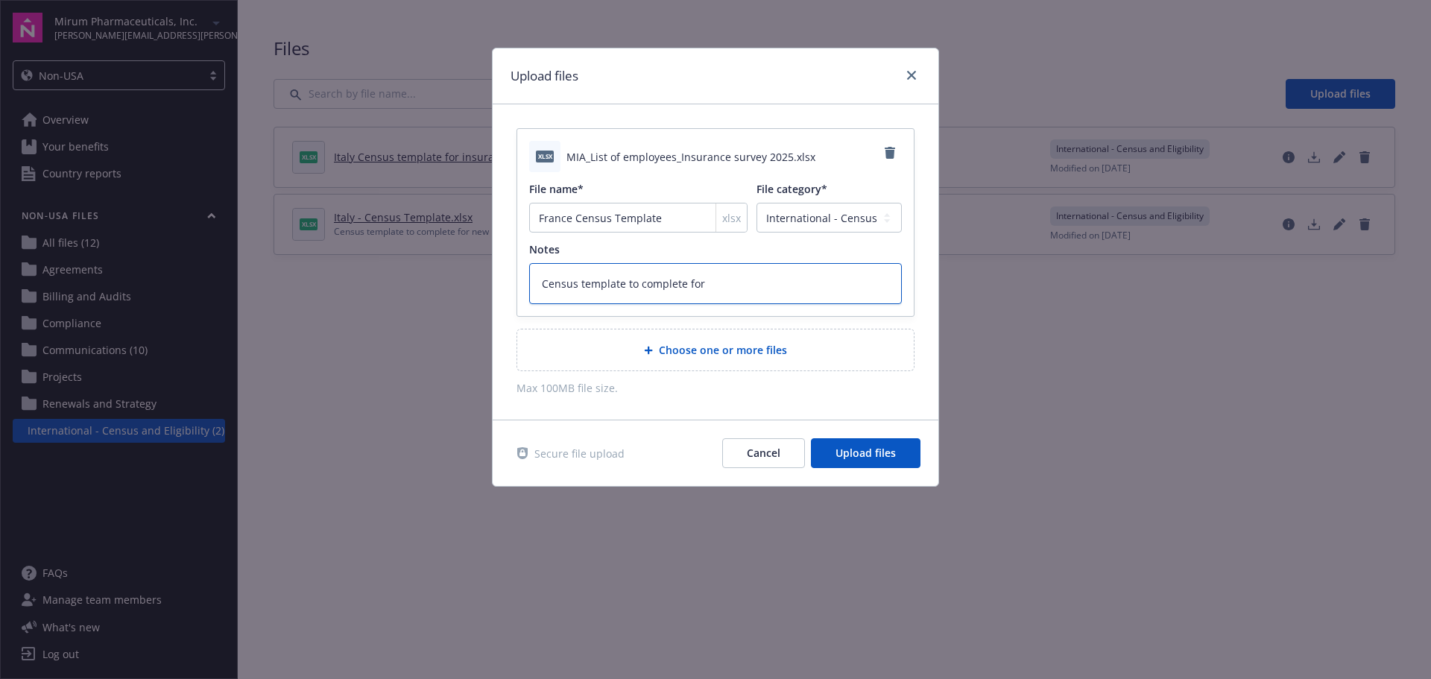
type textarea "x"
type textarea "Census template to complete for"
type textarea "x"
type textarea "Census template to complete for n"
type textarea "x"
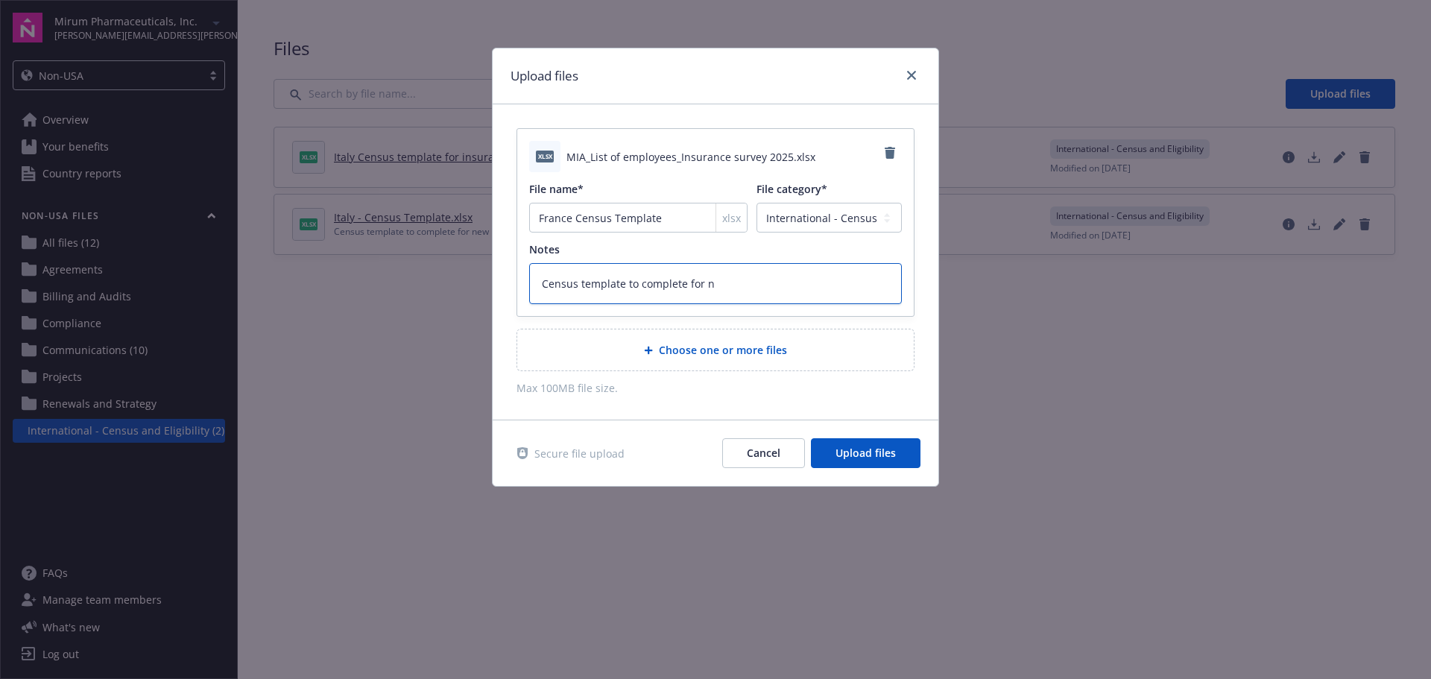
type textarea "Census template to complete for ne"
type textarea "x"
type textarea "Census template to complete for new"
type textarea "x"
type textarea "Census template to complete for new"
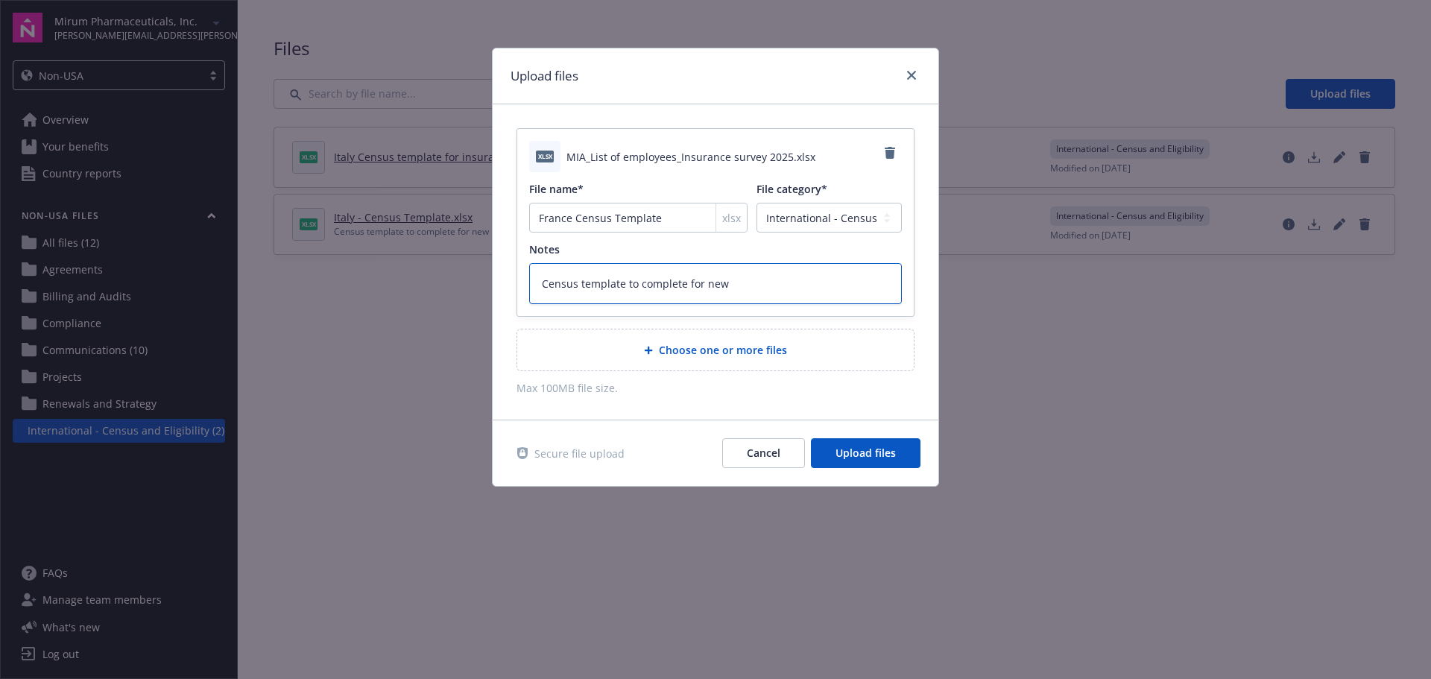
type textarea "x"
type textarea "Census template to complete for new h"
type textarea "x"
type textarea "Census template to complete for new hi"
type textarea "x"
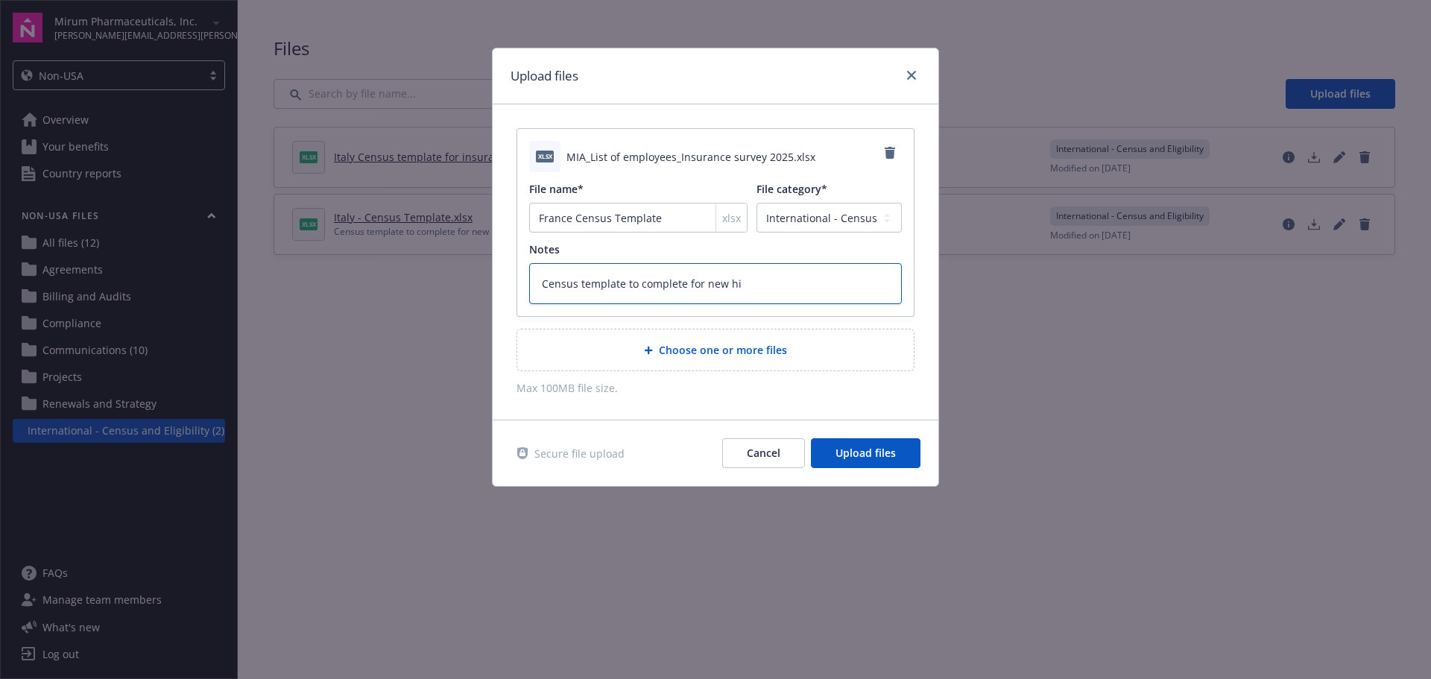
type textarea "Census template to complete for new hir"
type textarea "x"
type textarea "Census template to complete for new hire"
type textarea "x"
type textarea "Census template to complete for new hires"
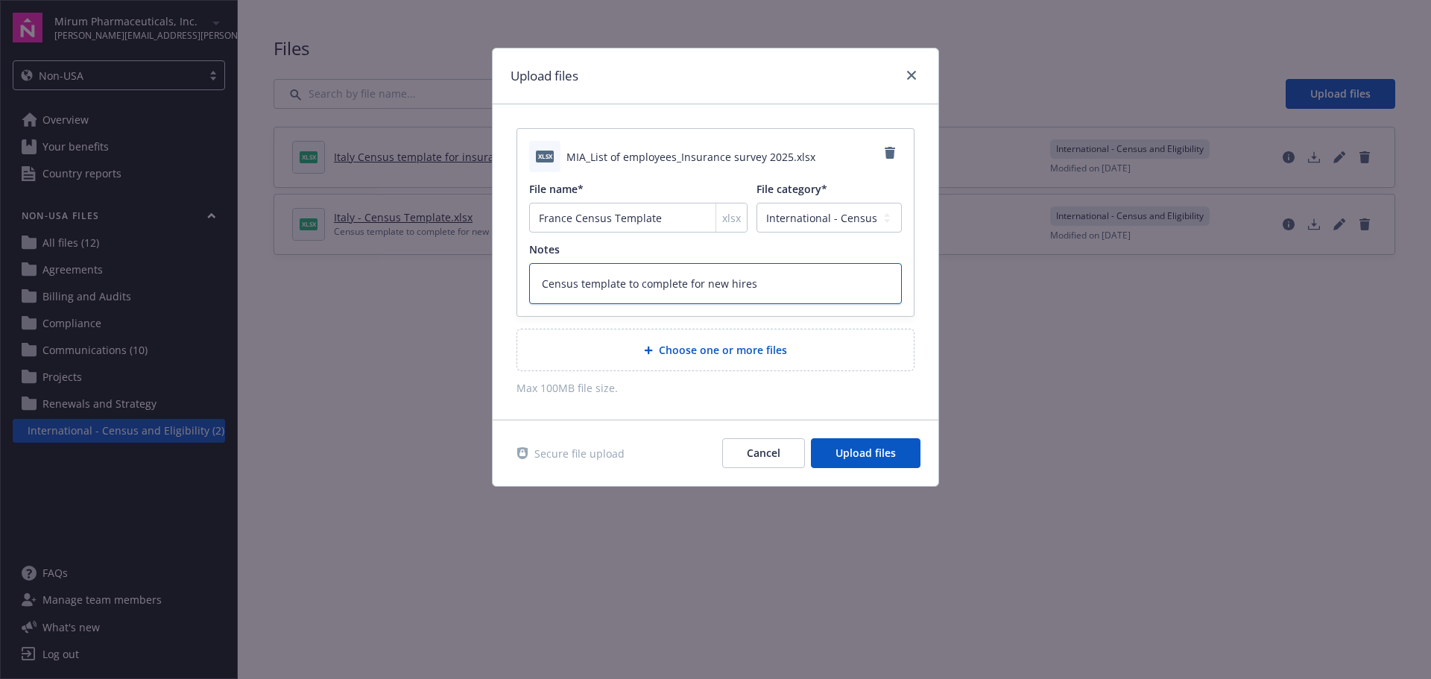
type textarea "x"
type textarea "Census template to complete for new hire"
type textarea "x"
type textarea "Census template to complete for new hir"
type textarea "x"
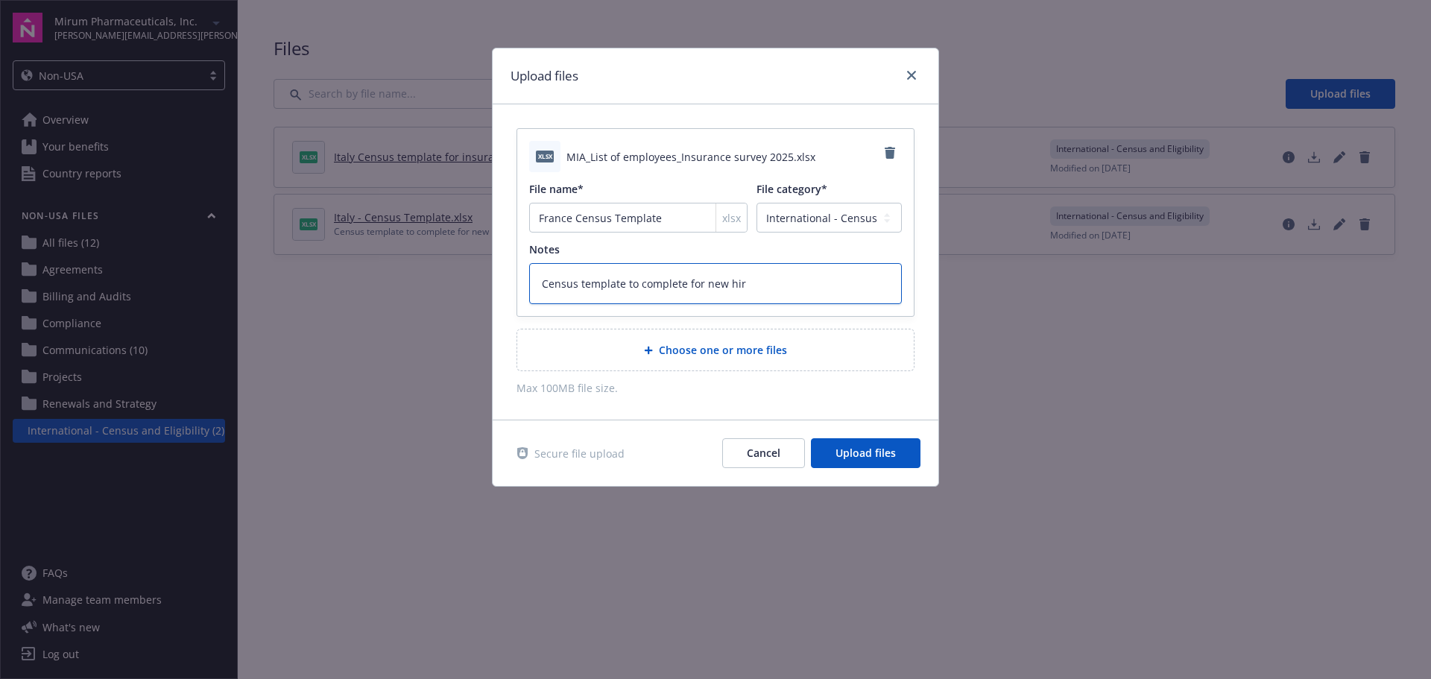
type textarea "Census template to complete for new hi"
type textarea "x"
type textarea "Census template to complete for new h"
type textarea "x"
type textarea "Census template to complete for new"
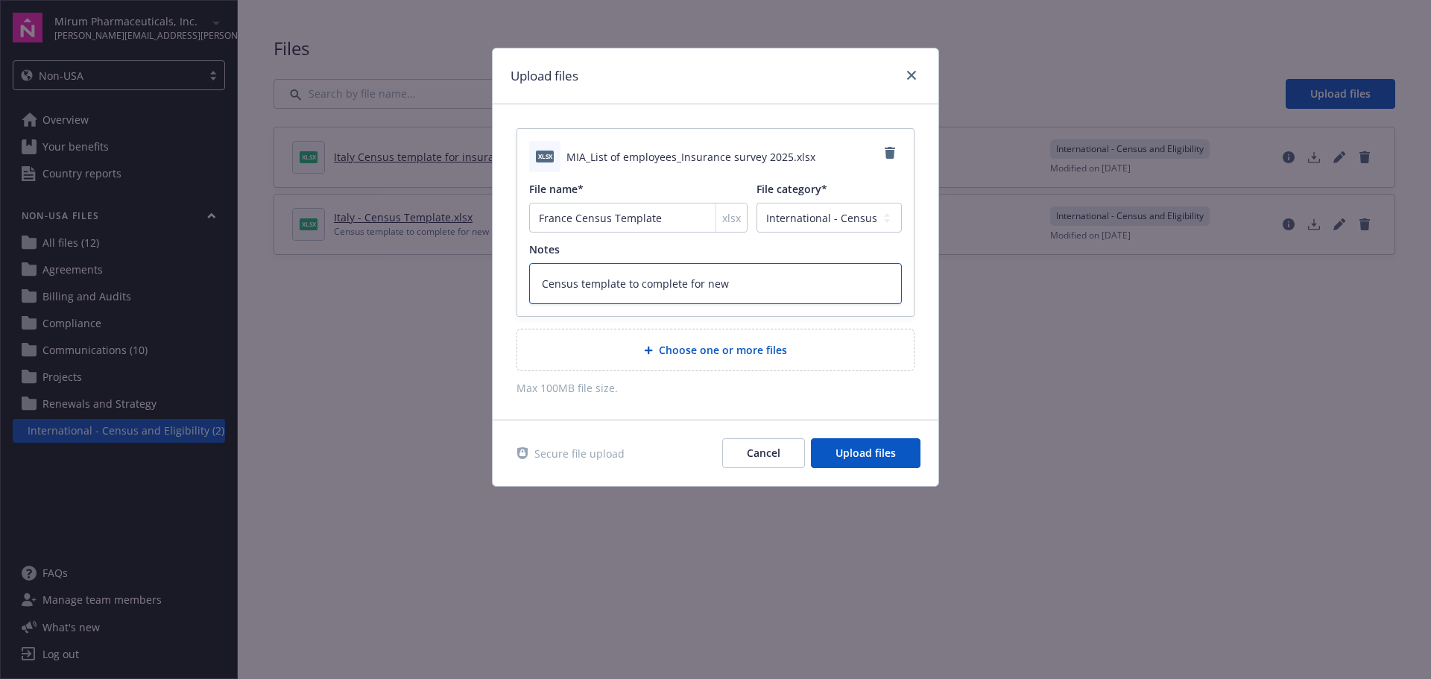
type textarea "x"
type textarea "Census template to complete for new"
type textarea "x"
type textarea "Census template to complete for ne"
type textarea "x"
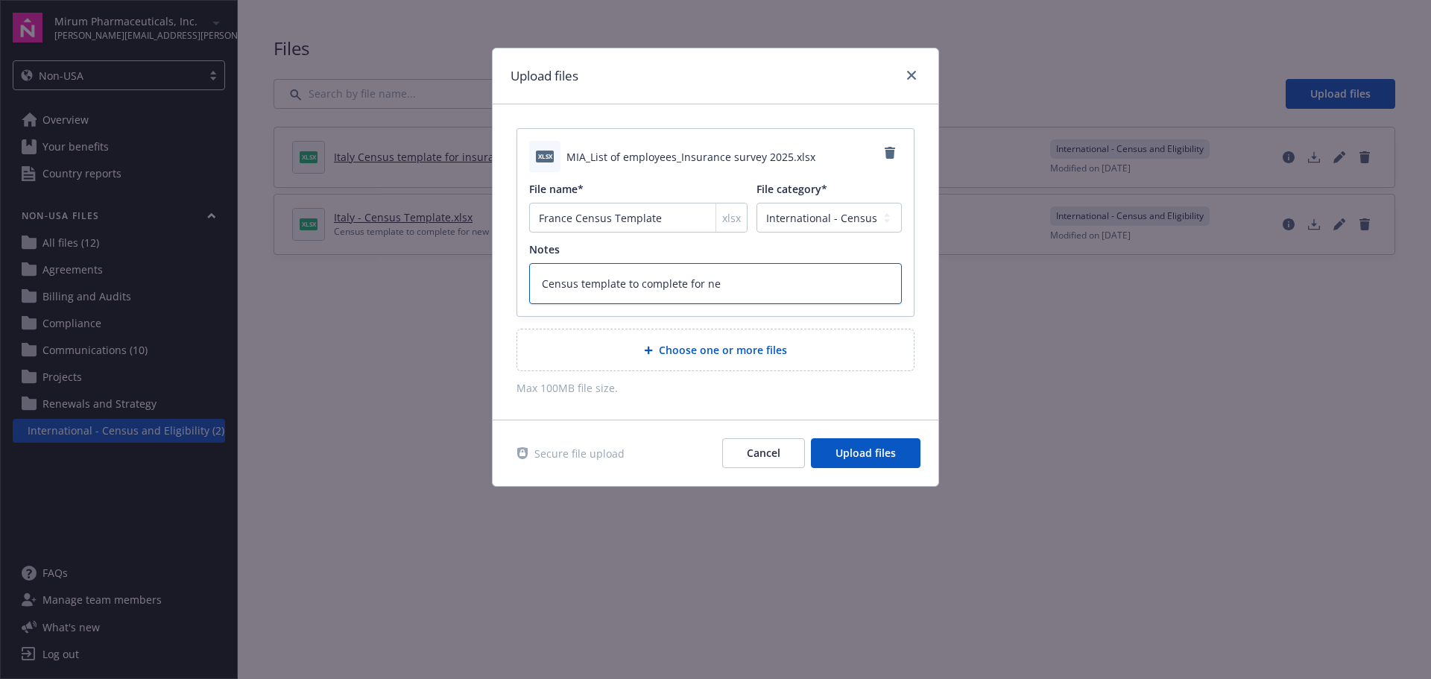
type textarea "Census template to complete for n"
type textarea "x"
type textarea "Census template to complete for"
type textarea "x"
type textarea "Census template to complete for r"
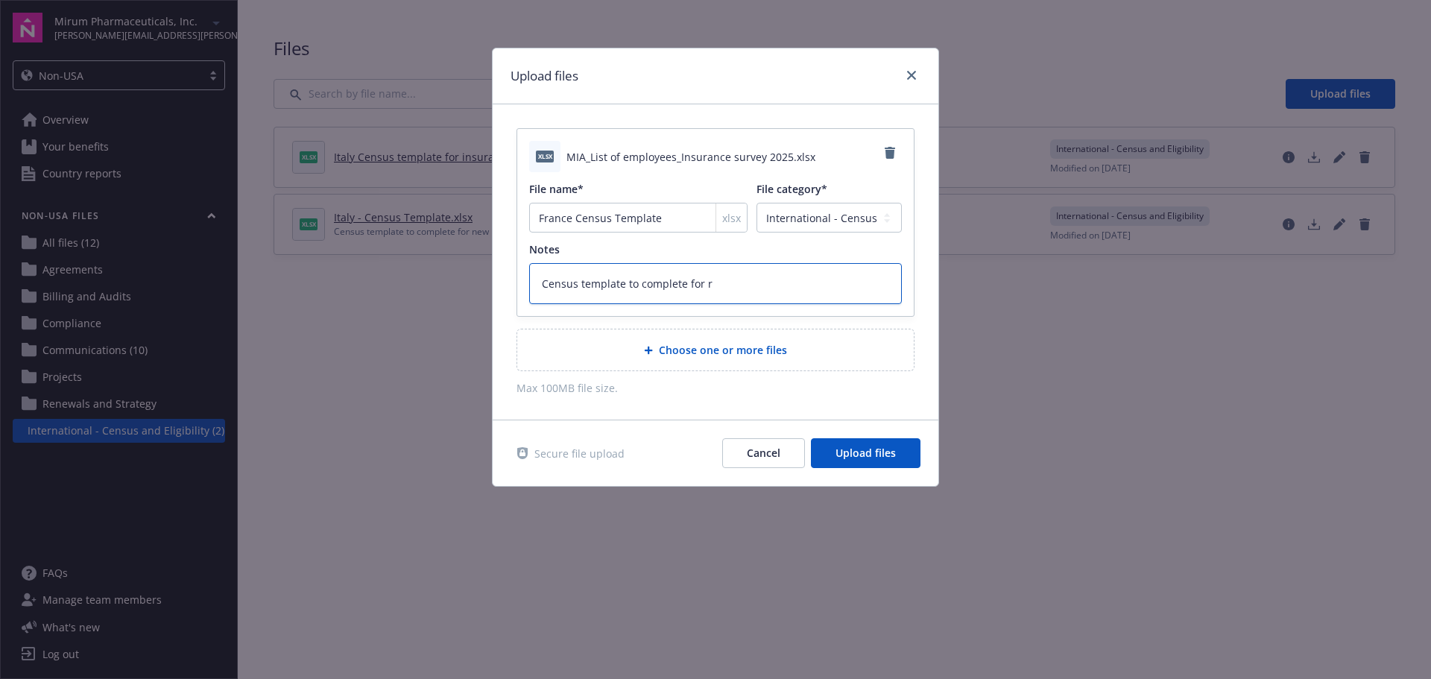
type textarea "x"
type textarea "Census template to complete for re"
type textarea "x"
type textarea "Census template to complete for ren"
type textarea "x"
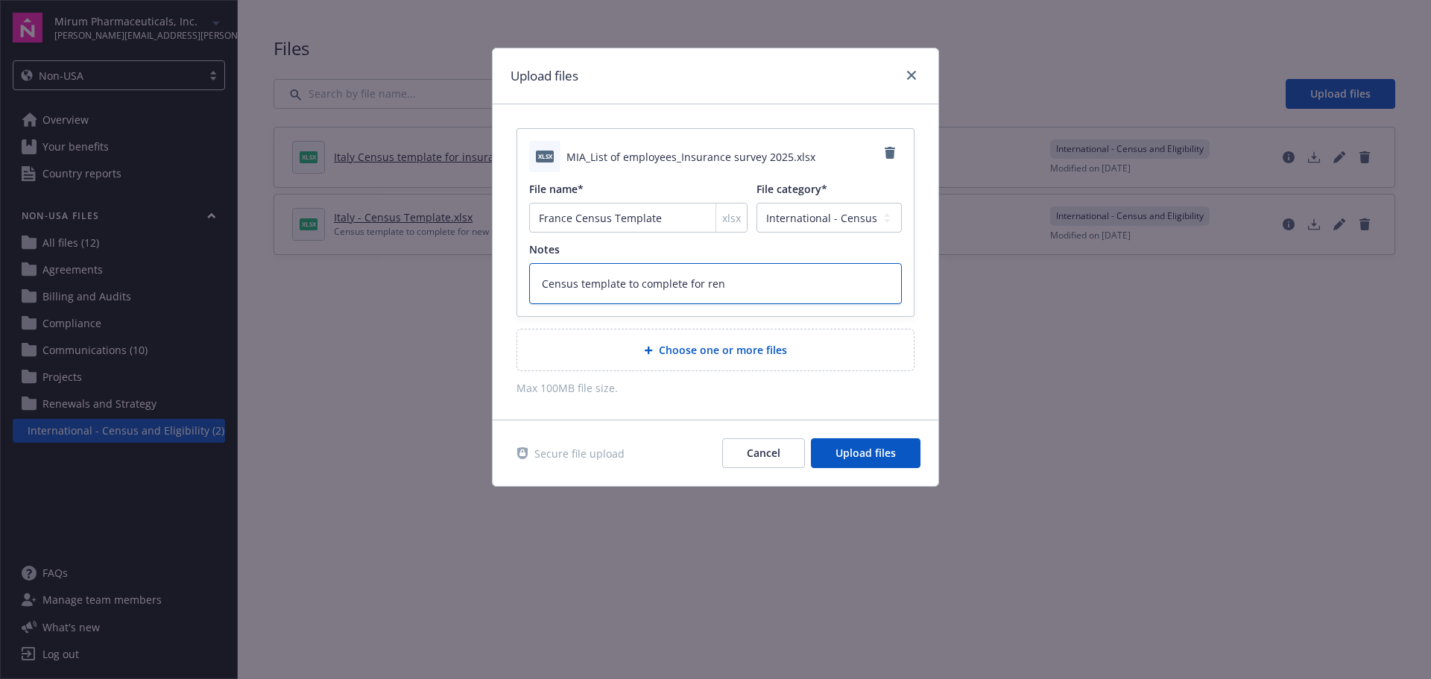
type textarea "Census template to complete for [PERSON_NAME]"
type textarea "x"
type textarea "Census template to complete for renew"
type textarea "x"
type textarea "Census template to complete for renewa"
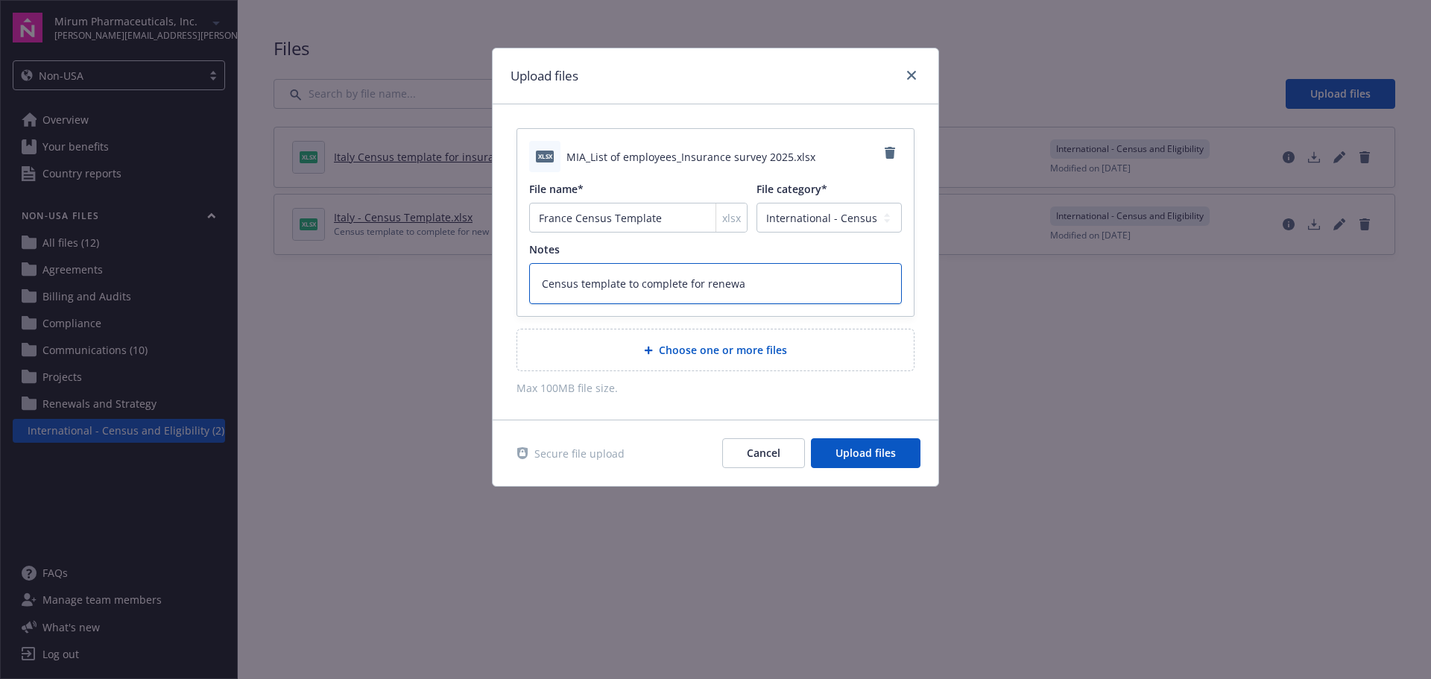
type textarea "x"
type textarea "Census template to complete for renewal"
click at [863, 464] on button "Upload files" at bounding box center [866, 453] width 110 height 30
type textarea "x"
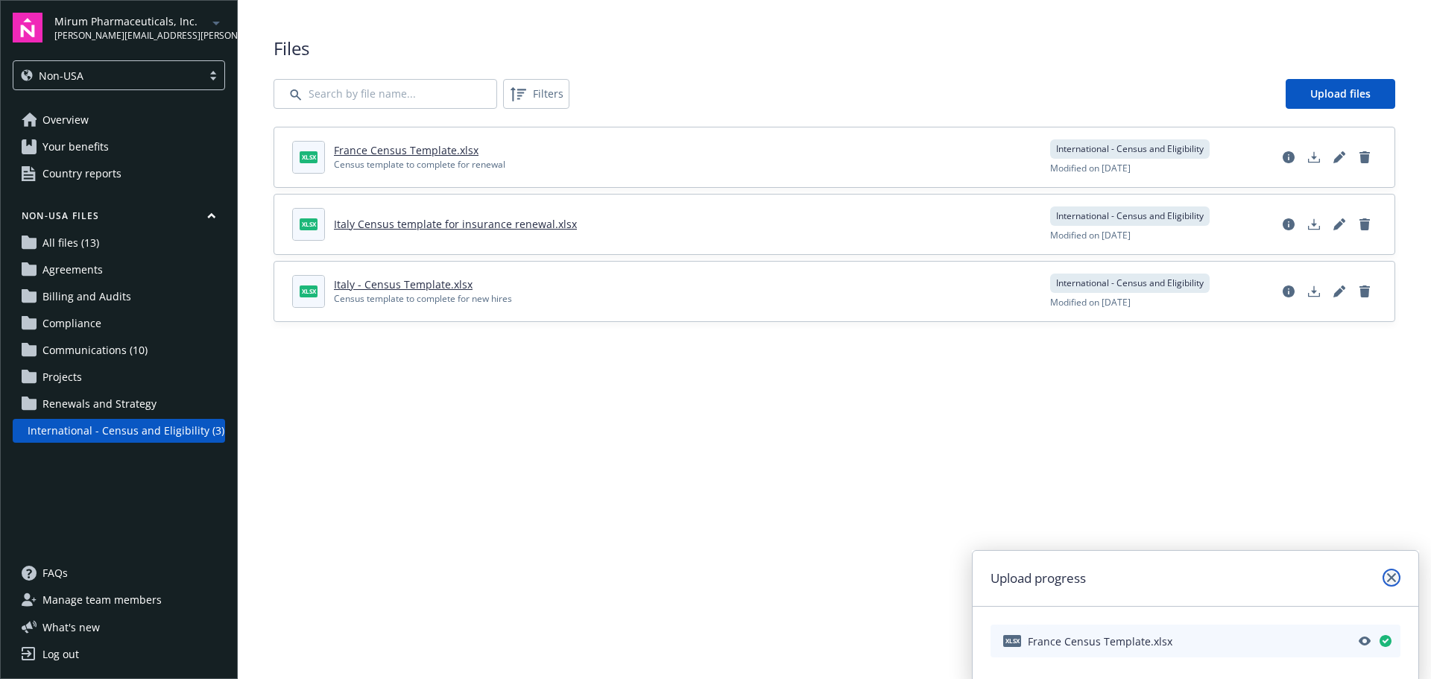
click at [1389, 576] on icon "close" at bounding box center [1391, 577] width 9 height 9
